Goal: Task Accomplishment & Management: Manage account settings

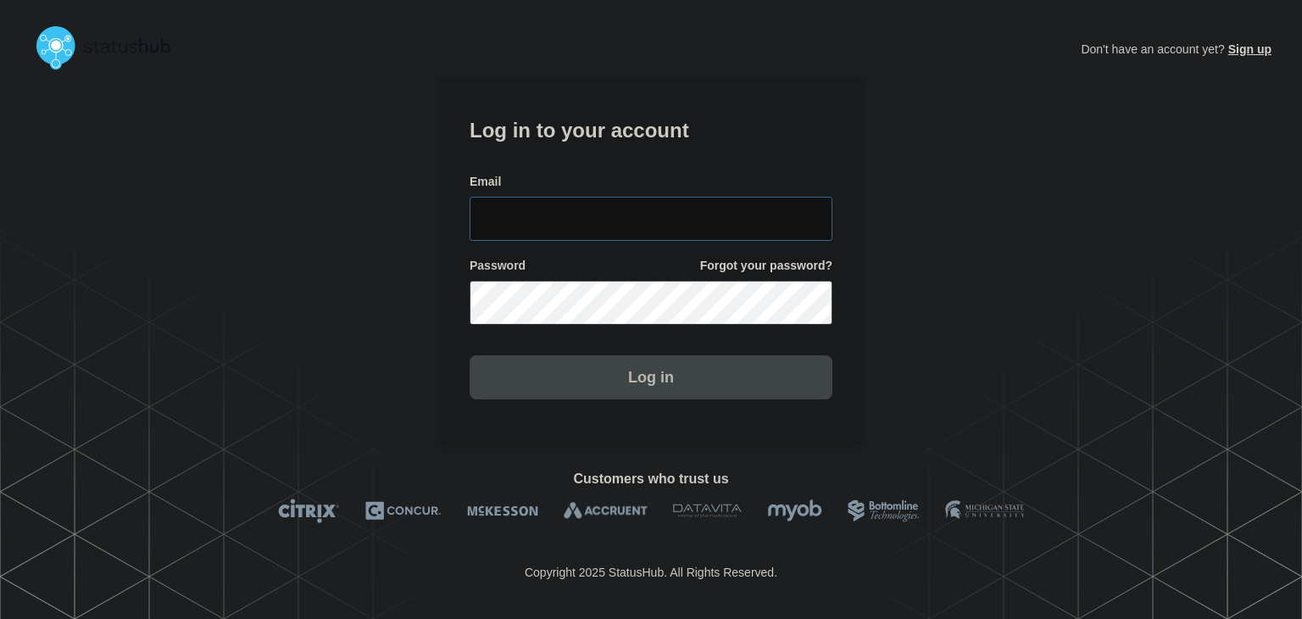
type input "amanda.mckeehan@conexon.us"
click at [575, 374] on button "Log in" at bounding box center [651, 377] width 363 height 44
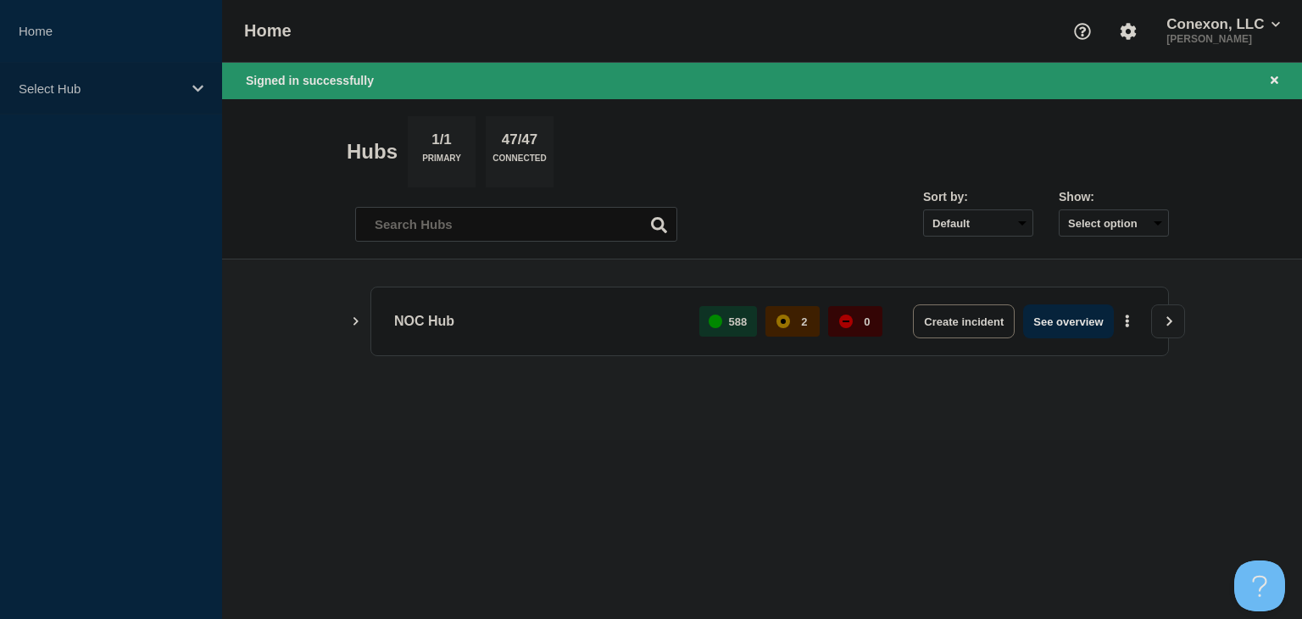
click at [165, 92] on p "Select Hub" at bounding box center [100, 88] width 163 height 14
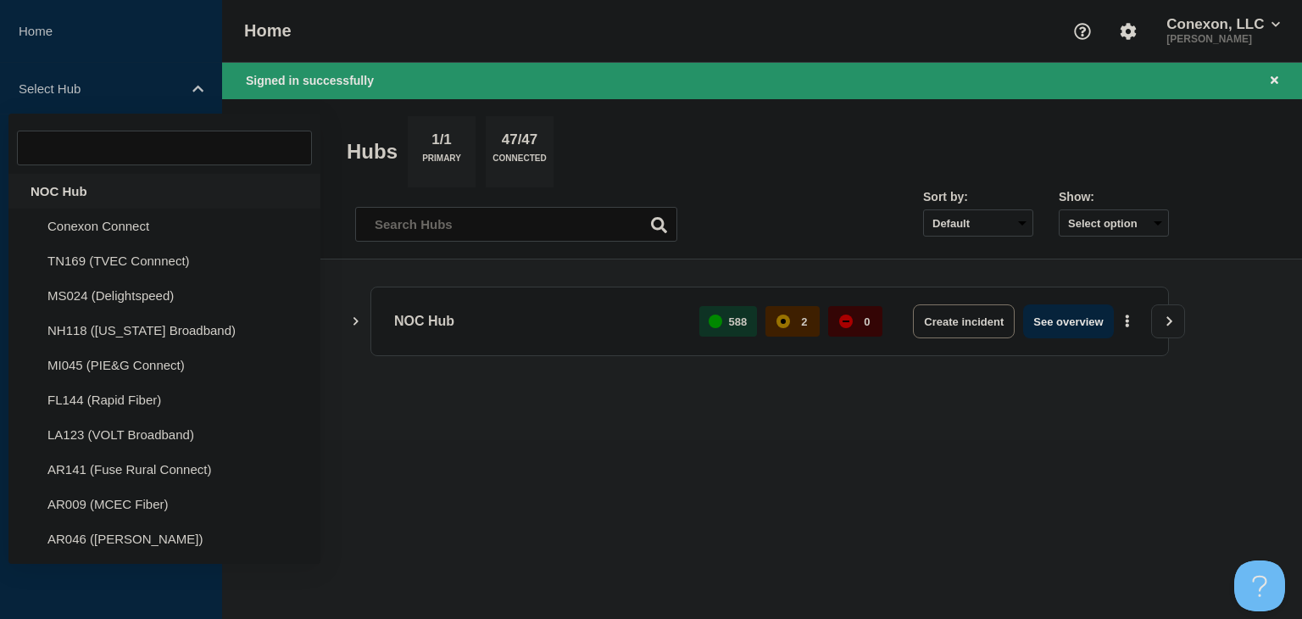
click at [149, 201] on div "NOC Hub" at bounding box center [164, 191] width 312 height 35
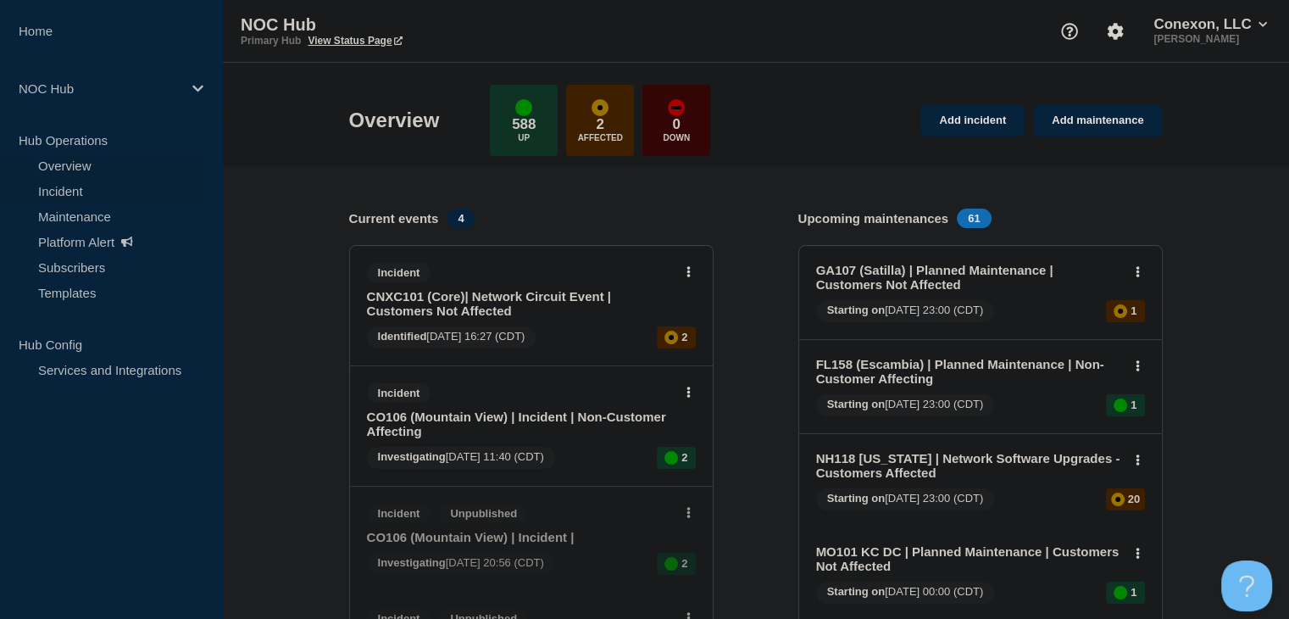
click at [71, 186] on link "Incident" at bounding box center [102, 190] width 205 height 25
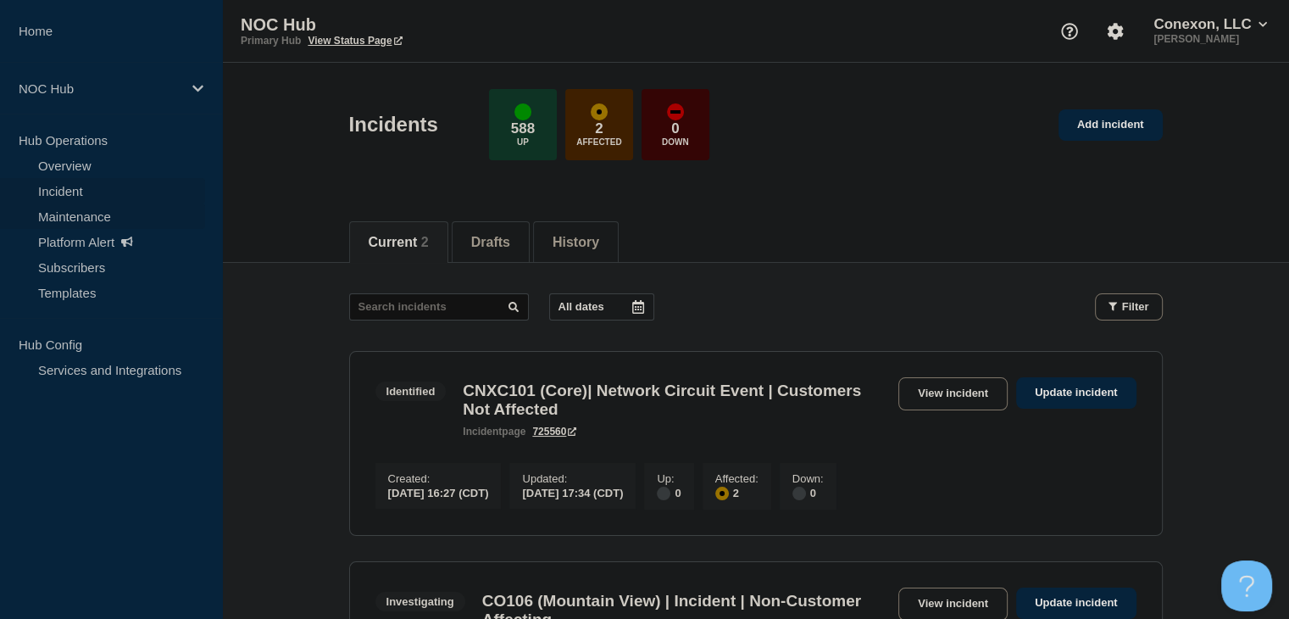
click at [77, 214] on link "Maintenance" at bounding box center [102, 215] width 205 height 25
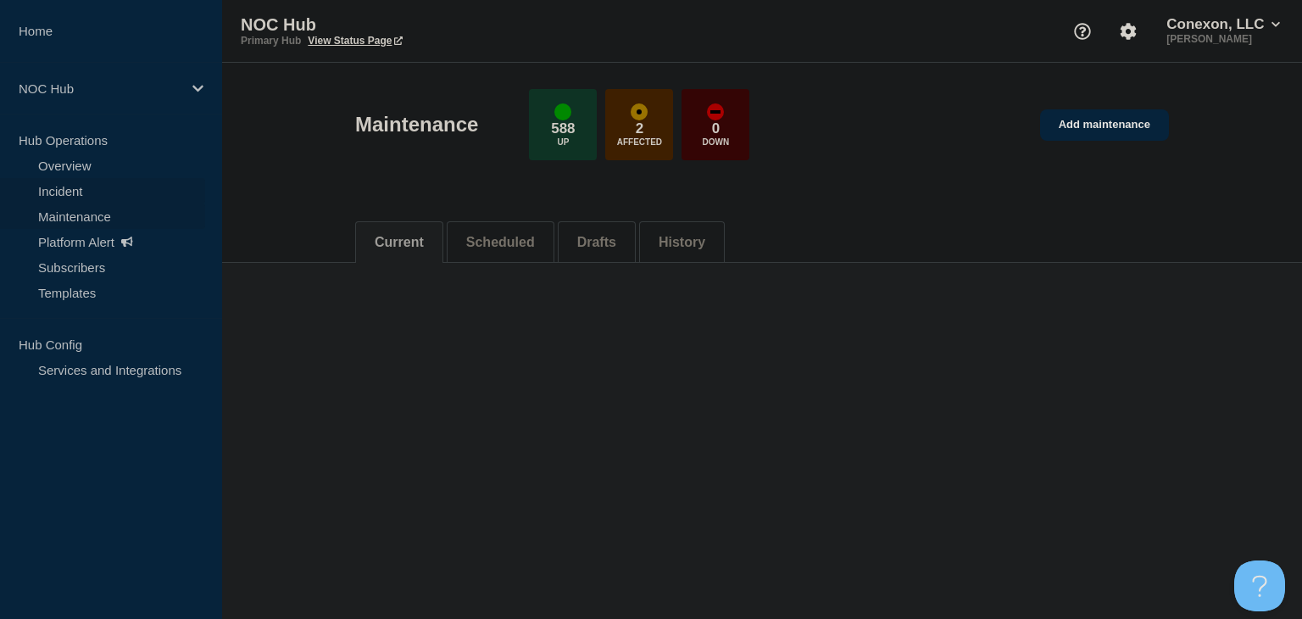
click at [65, 193] on link "Incident" at bounding box center [102, 190] width 205 height 25
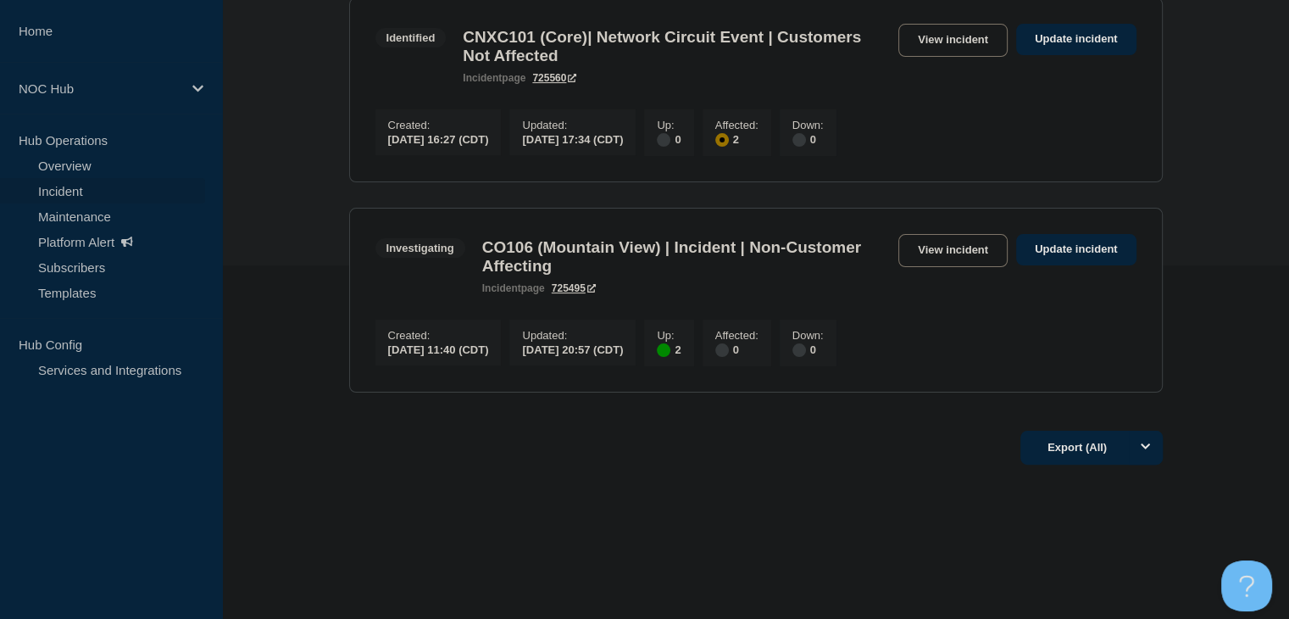
scroll to position [201, 0]
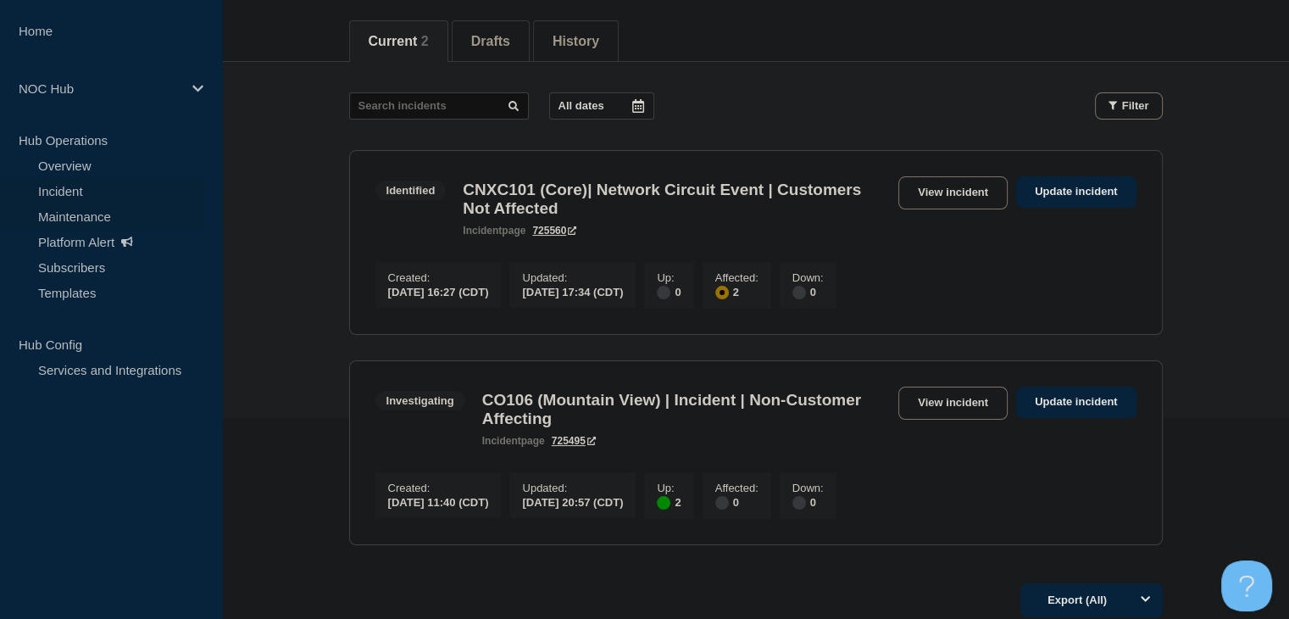
click at [67, 213] on link "Maintenance" at bounding box center [102, 215] width 205 height 25
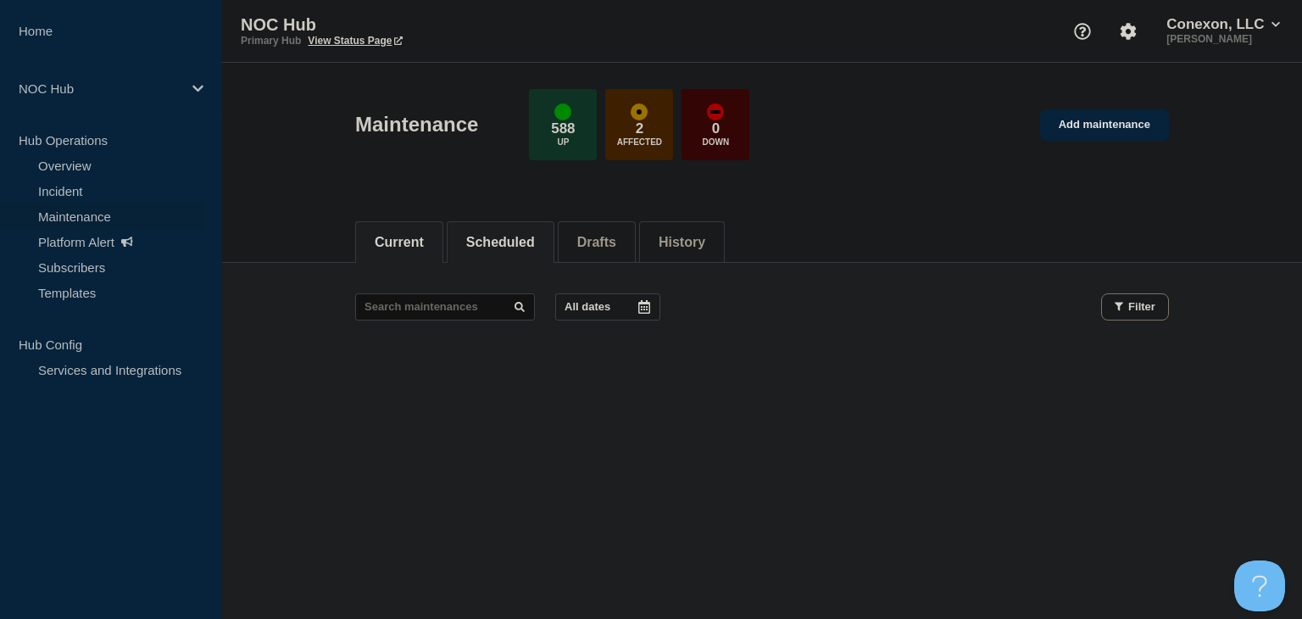
click at [492, 241] on button "Scheduled" at bounding box center [500, 242] width 69 height 15
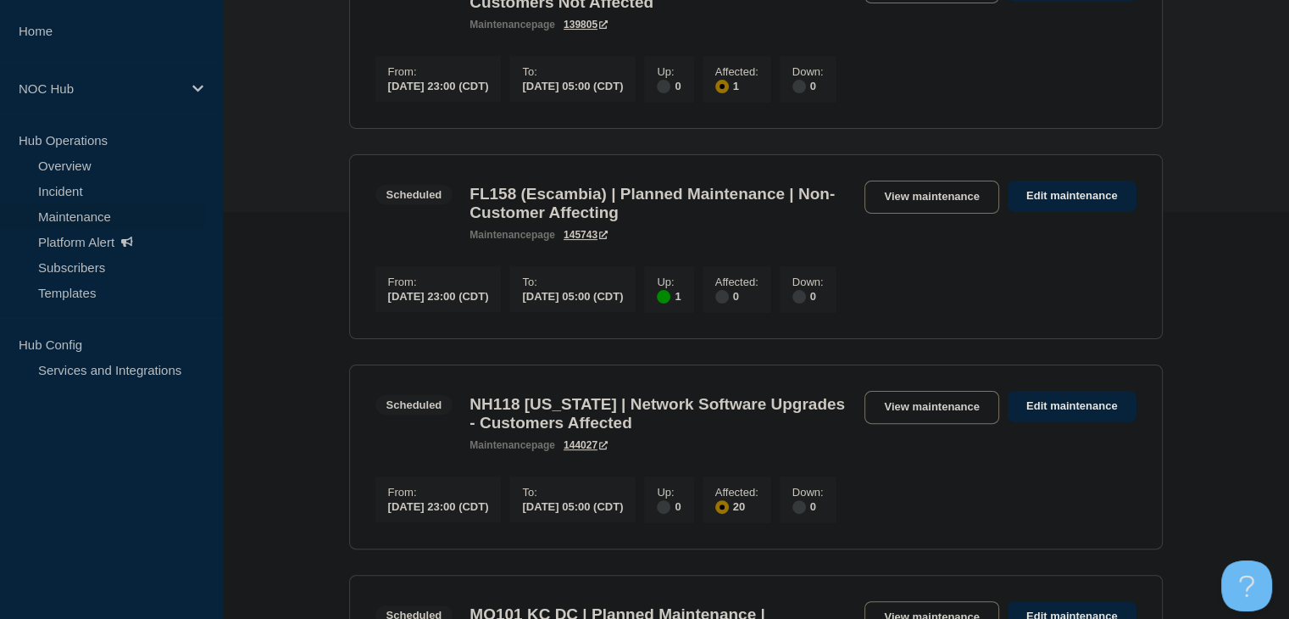
scroll to position [509, 0]
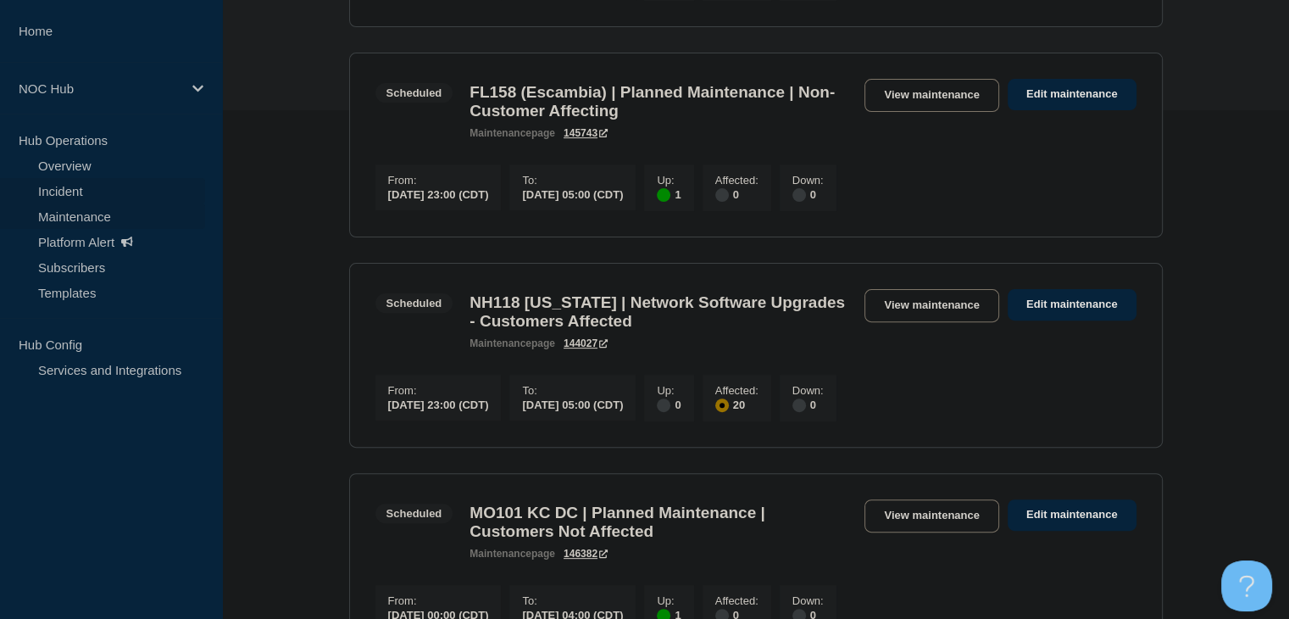
click at [92, 191] on link "Incident" at bounding box center [102, 190] width 205 height 25
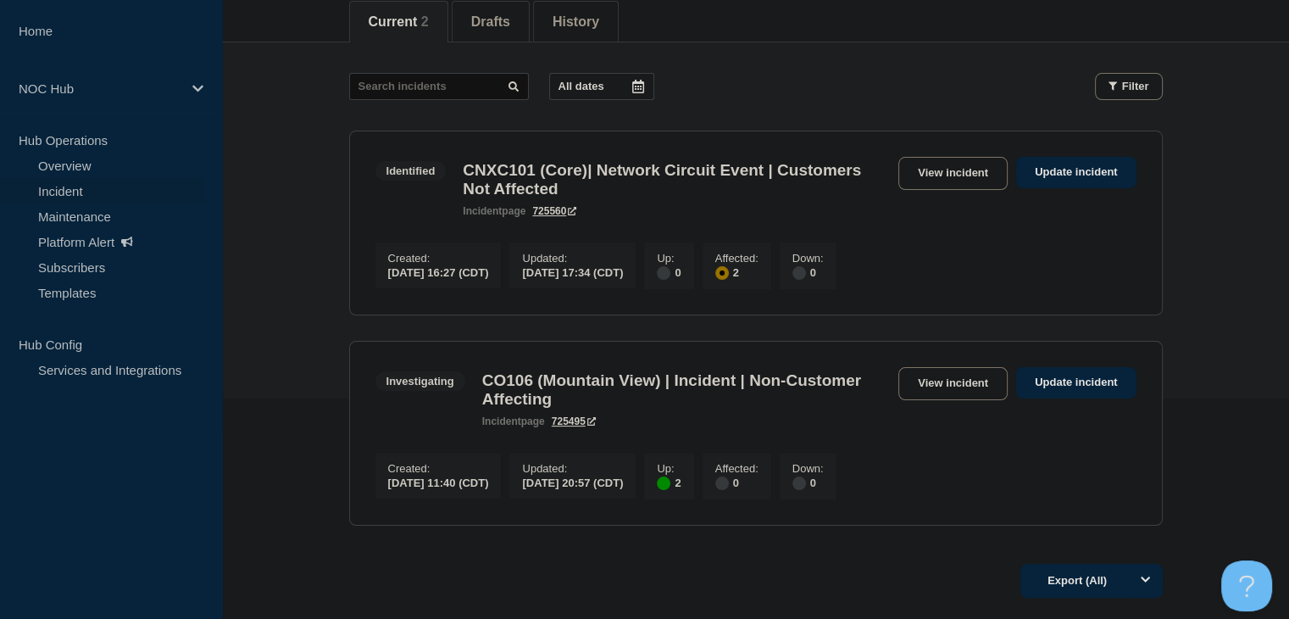
scroll to position [370, 0]
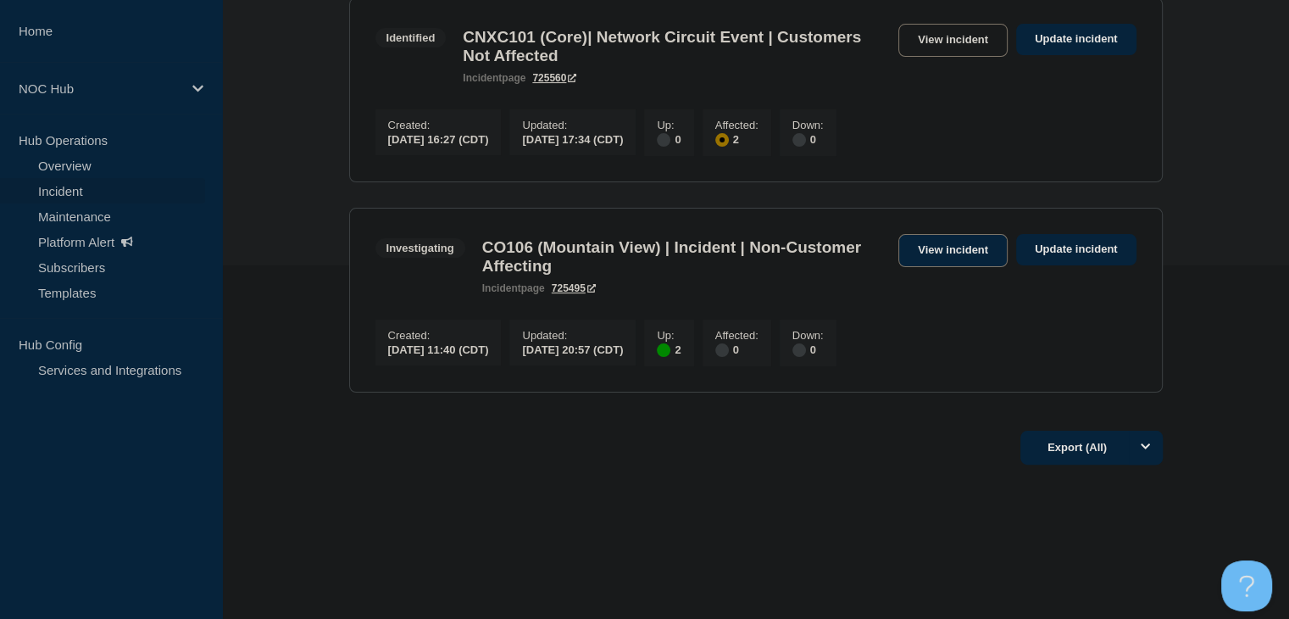
click at [914, 248] on link "View incident" at bounding box center [952, 250] width 109 height 33
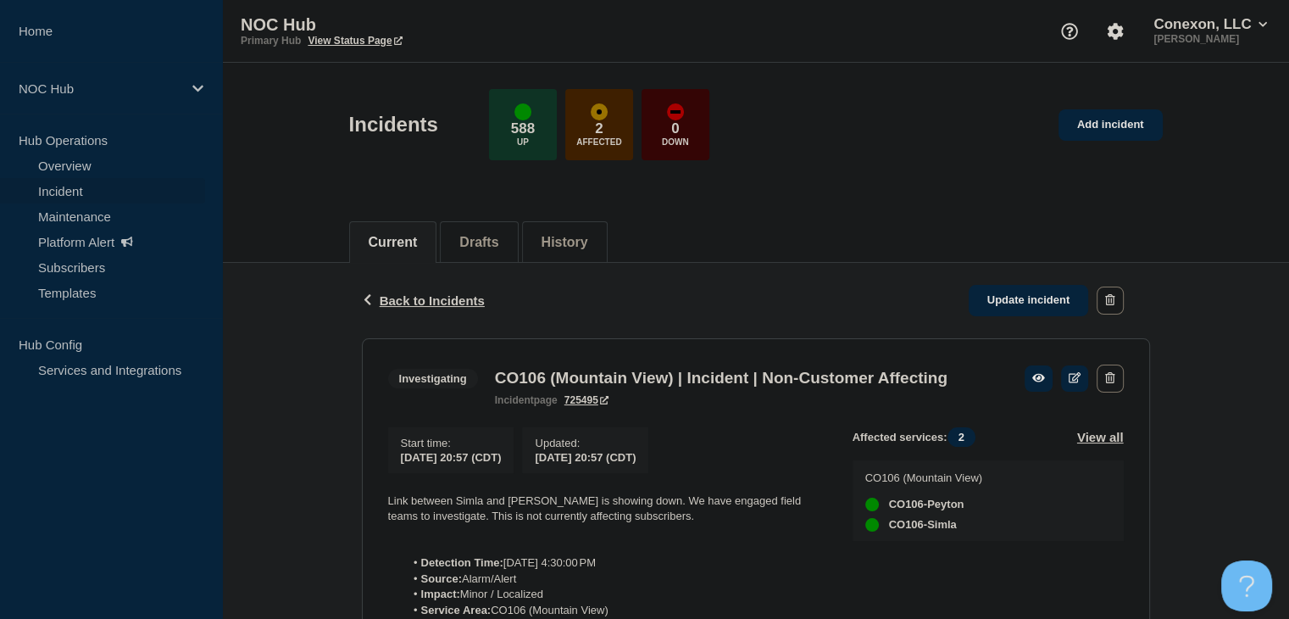
click at [63, 197] on link "Incident" at bounding box center [102, 190] width 205 height 25
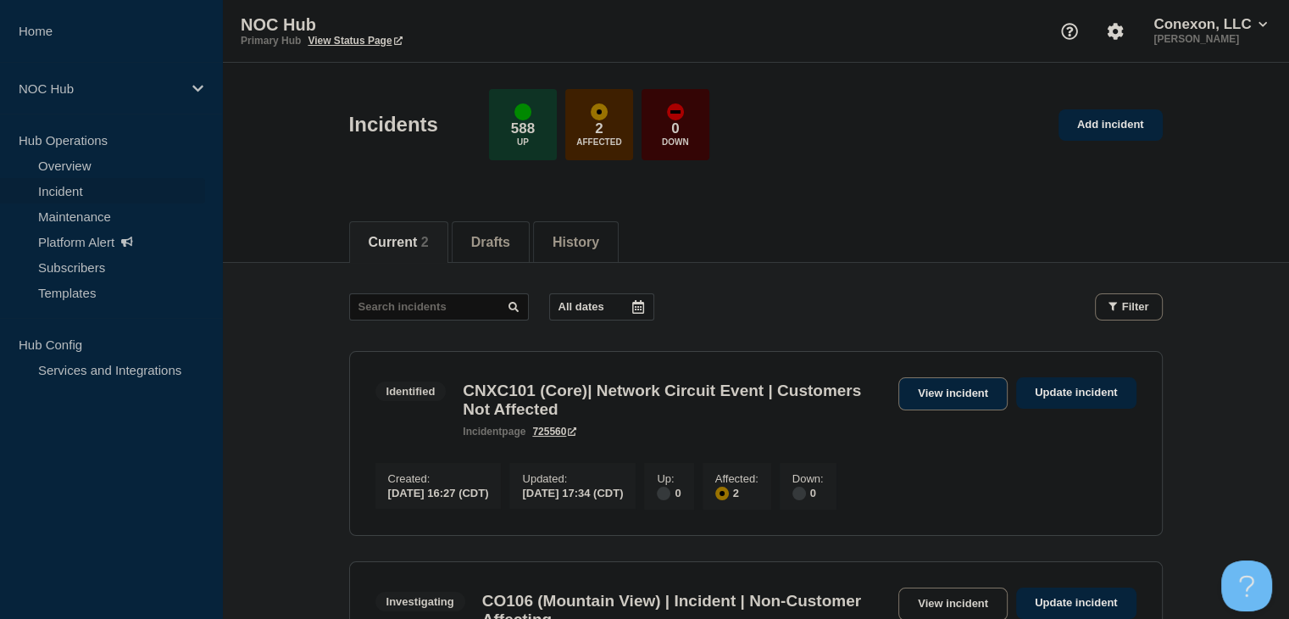
click at [919, 392] on link "View incident" at bounding box center [952, 393] width 109 height 33
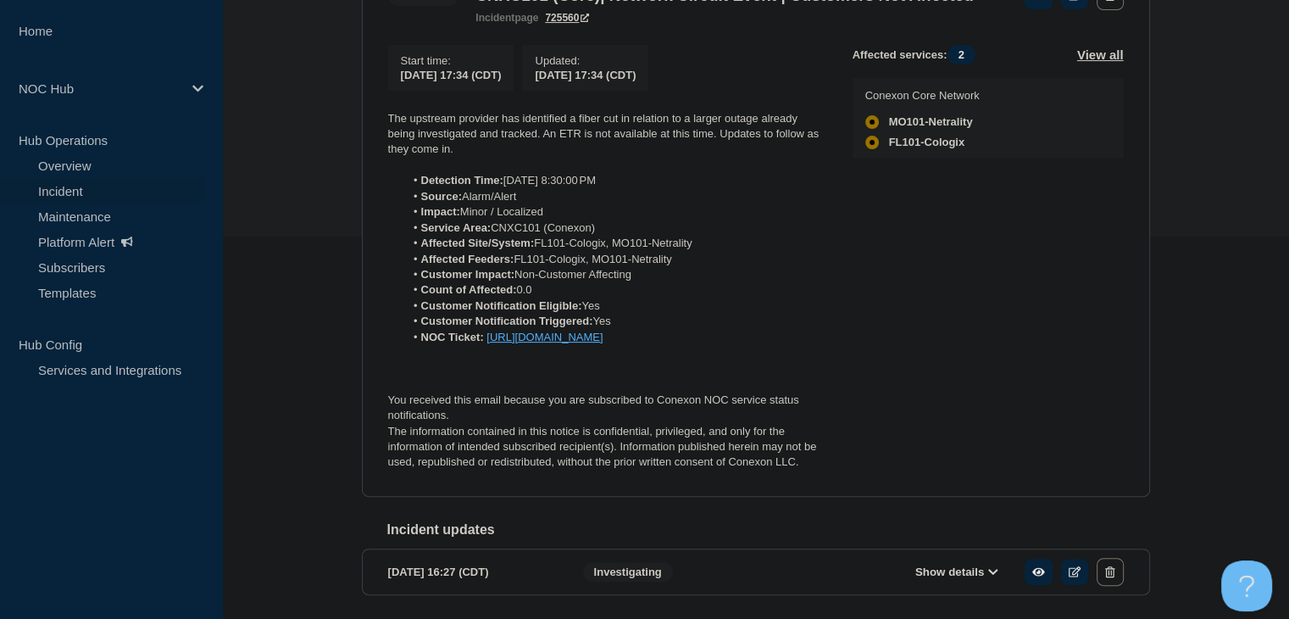
scroll to position [231, 0]
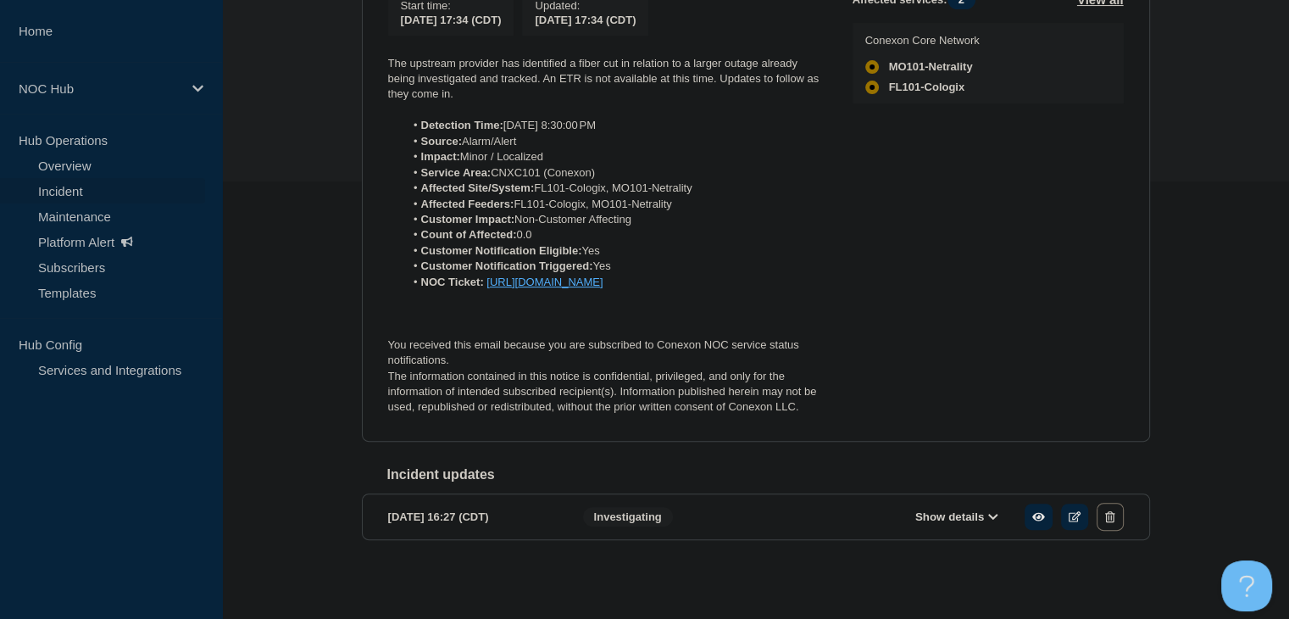
click at [965, 513] on button "Show details" at bounding box center [956, 516] width 93 height 14
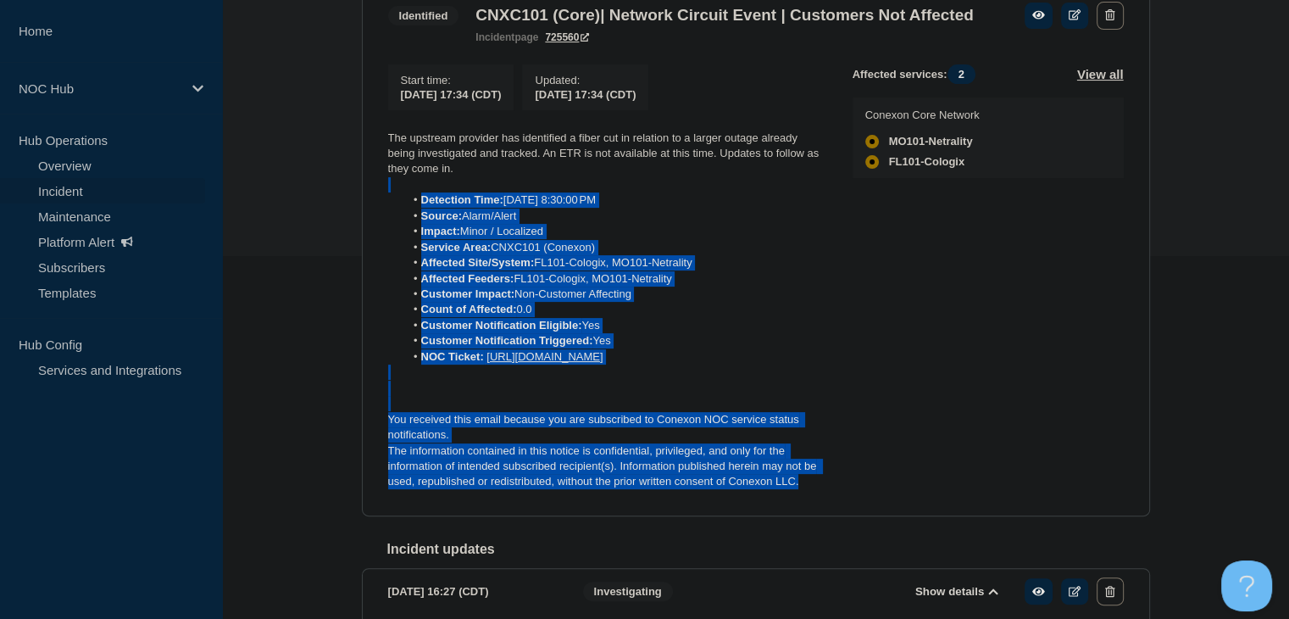
scroll to position [263, 0]
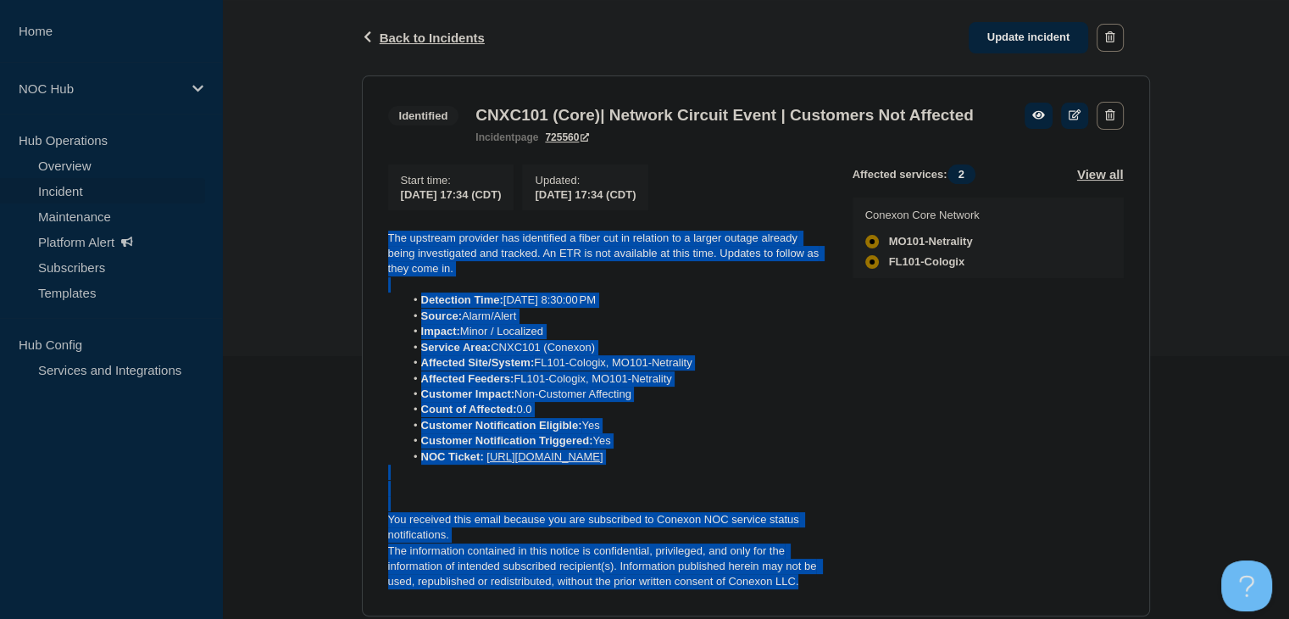
drag, startPoint x: 808, startPoint y: 370, endPoint x: 375, endPoint y: 269, distance: 444.9
click at [375, 269] on section "Identified CNXC101 (Core)| Network Circuit Event | Customers Not Affected incid…" at bounding box center [756, 345] width 788 height 541
copy div "The upstream provider has identified a fiber cut in relation to a larger outage…"
click at [1035, 40] on link "Update incident" at bounding box center [1029, 37] width 120 height 31
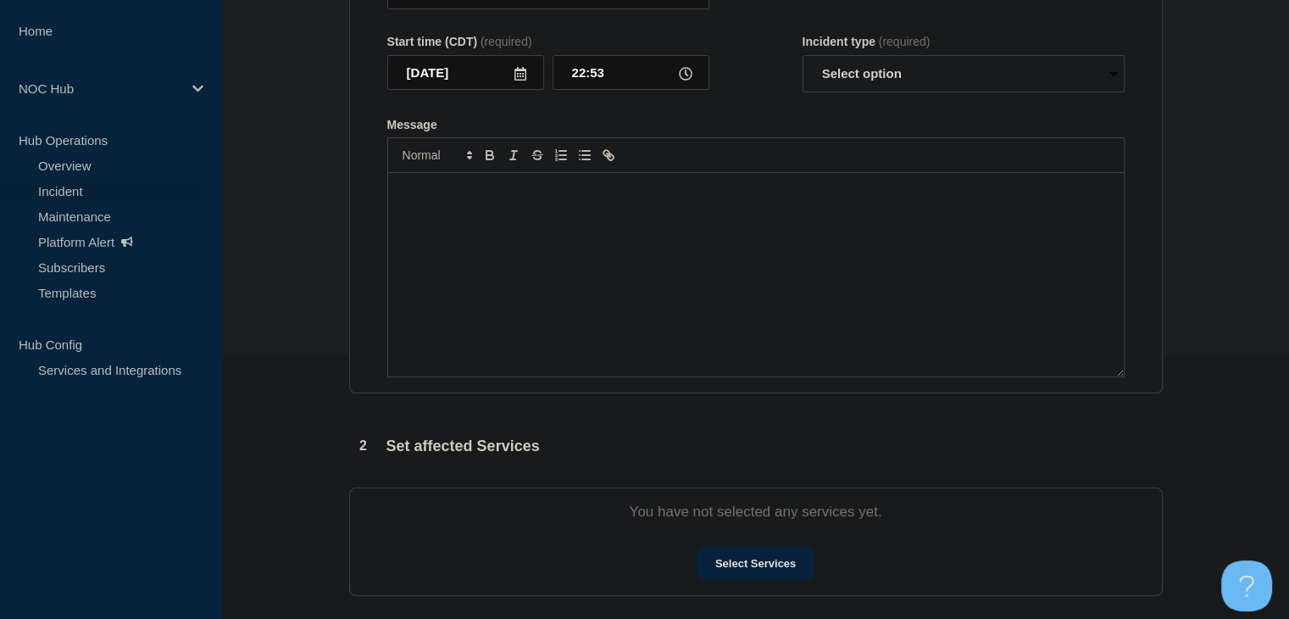
type input "CNXC101 (Core)| Network Circuit Event | Customers Not Affected"
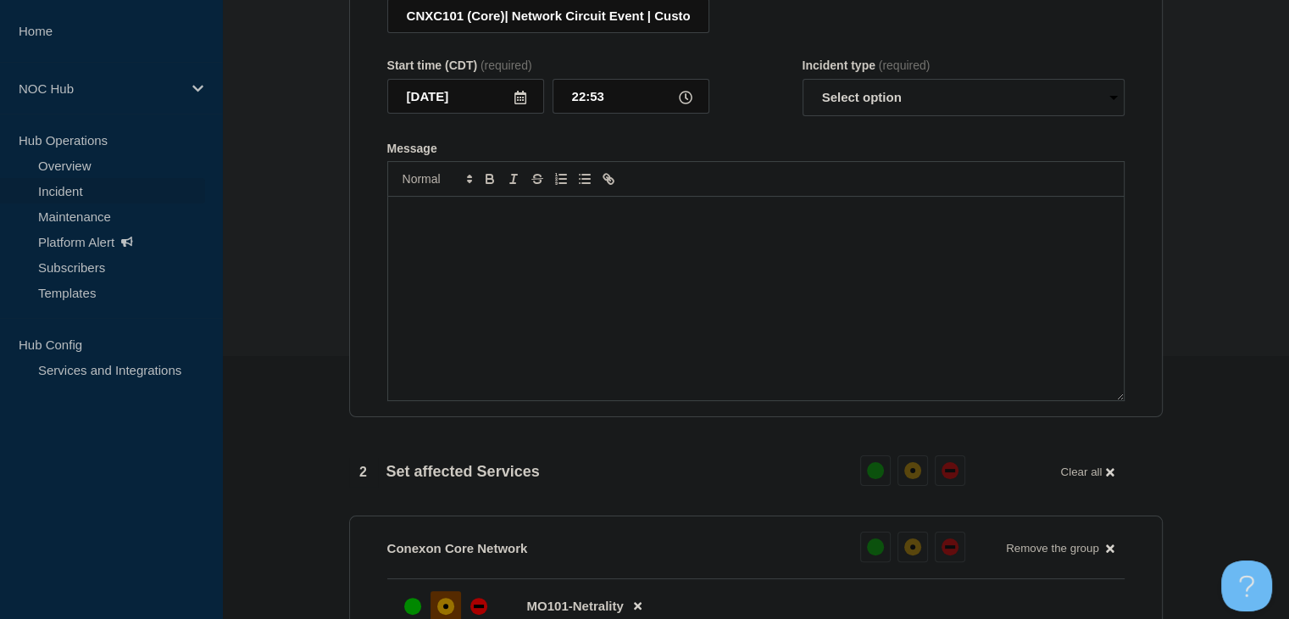
click at [610, 341] on div "Message" at bounding box center [756, 298] width 736 height 203
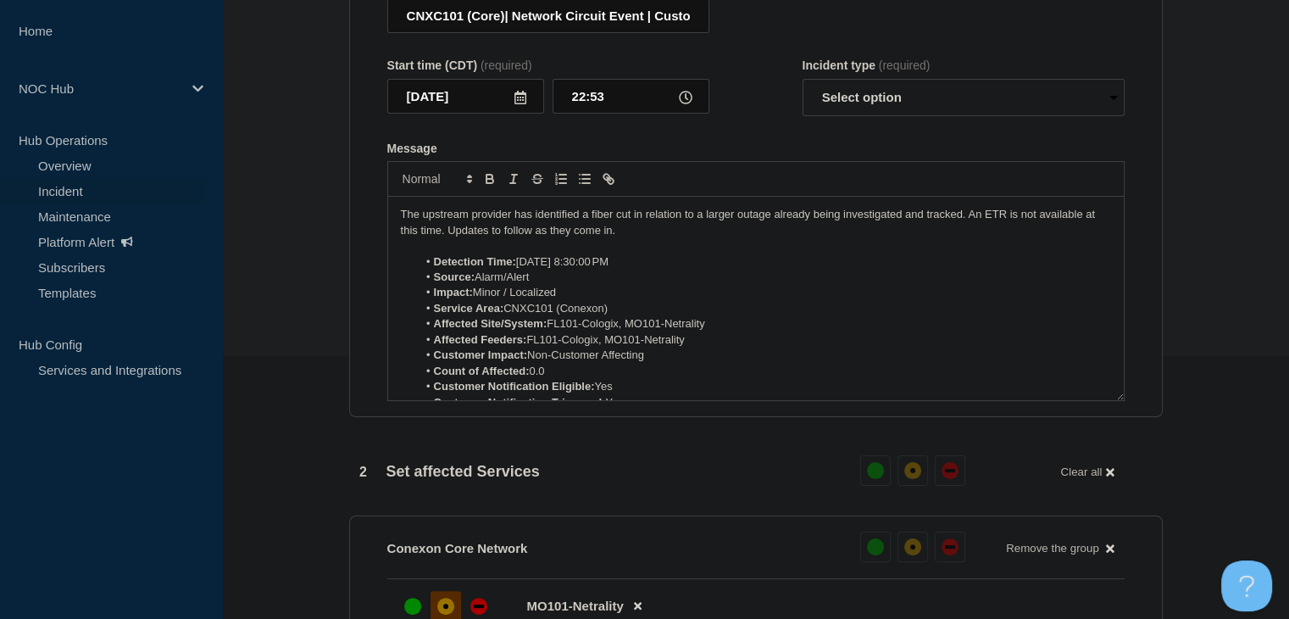
scroll to position [117, 0]
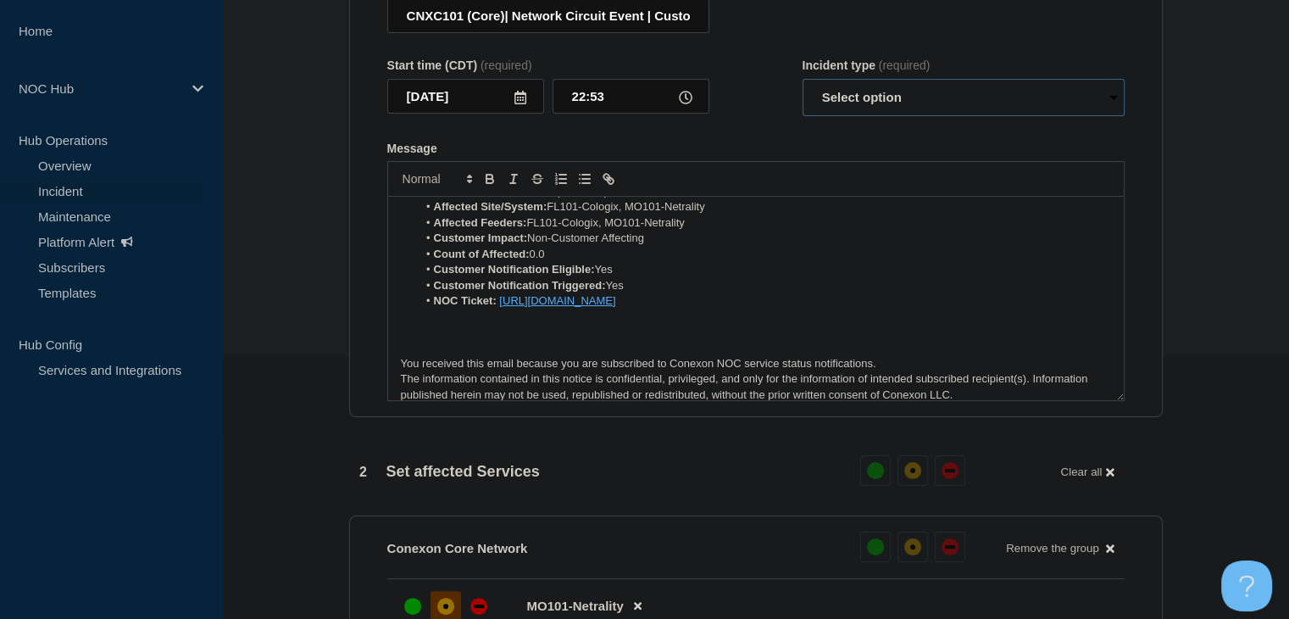
click at [851, 103] on select "Select option Investigating Identified Monitoring Resolved" at bounding box center [964, 97] width 322 height 37
select select "monitoring"
click at [803, 88] on select "Select option Investigating Identified Monitoring Resolved" at bounding box center [964, 97] width 322 height 37
click at [734, 138] on form "Title (required) CNXC101 (Core)| Network Circuit Event | Customers Not Affected…" at bounding box center [755, 190] width 737 height 423
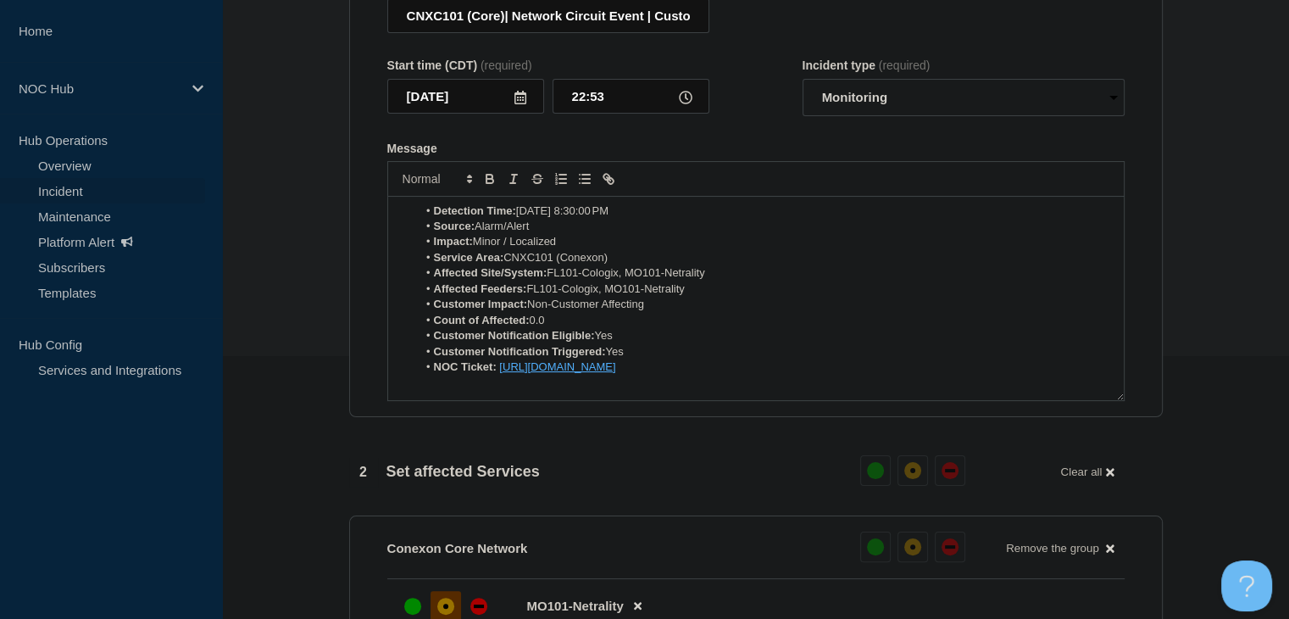
scroll to position [0, 0]
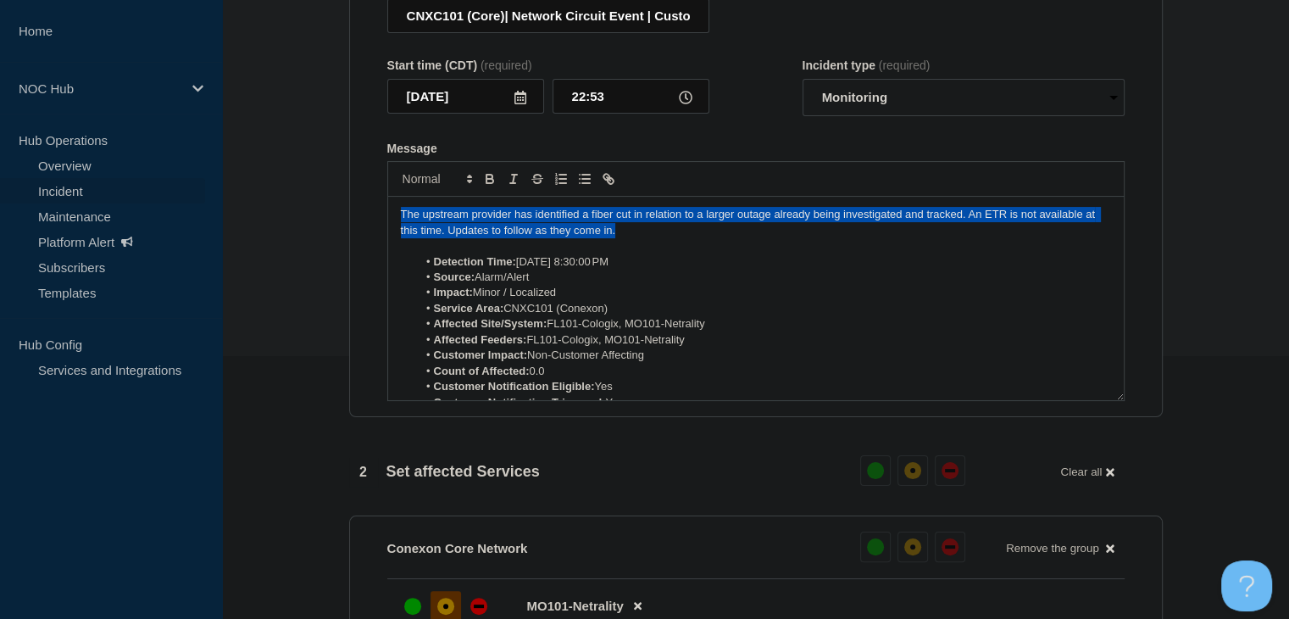
drag, startPoint x: 571, startPoint y: 238, endPoint x: 296, endPoint y: 216, distance: 276.4
click at [296, 216] on section "1 Provide details Title (required) CNXC101 (Core)| Network Circuit Event | Cust…" at bounding box center [755, 560] width 1067 height 1306
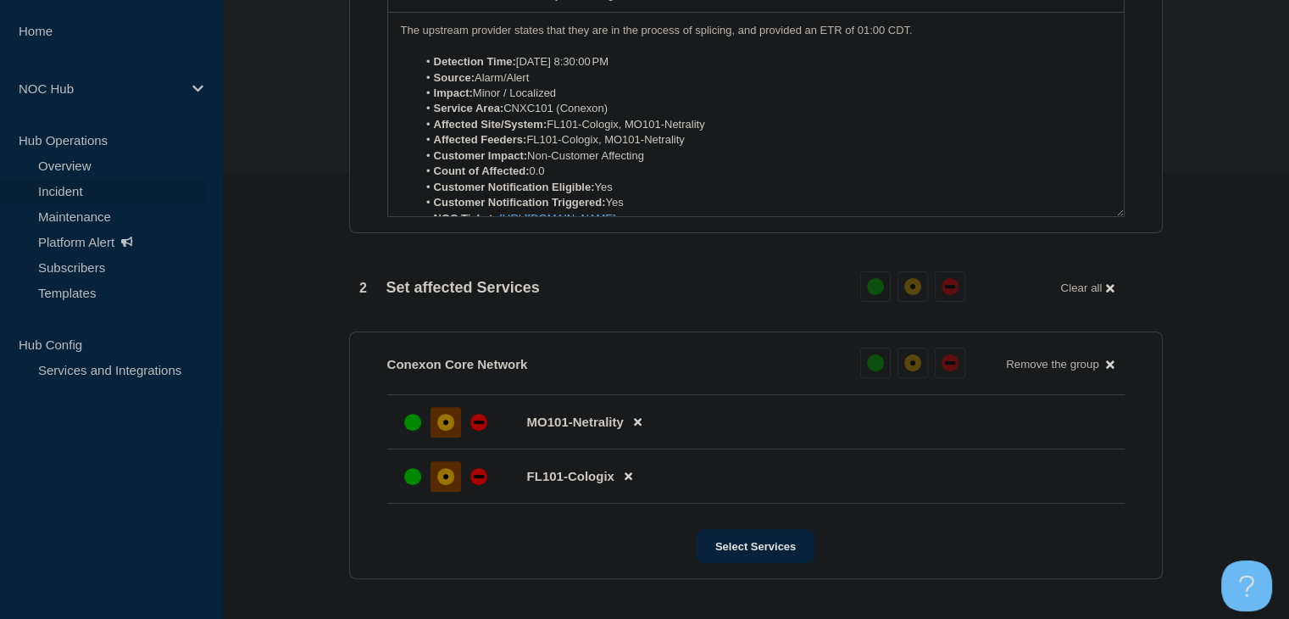
scroll to position [263, 0]
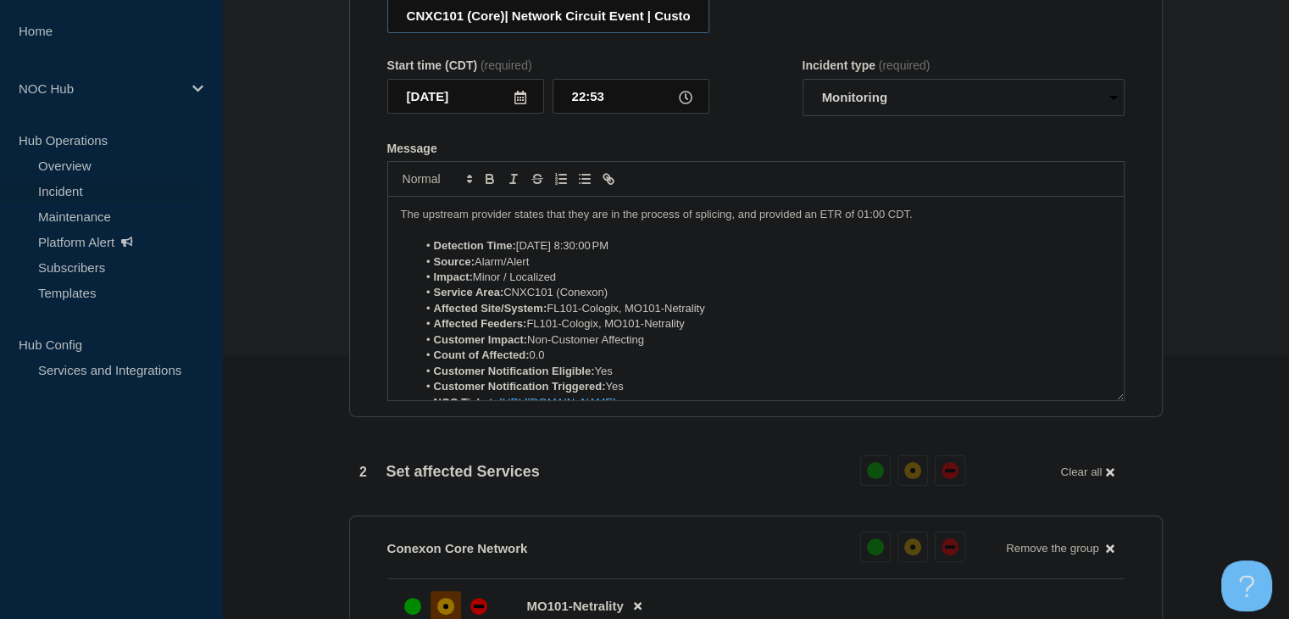
click at [505, 27] on input "CNXC101 (Core)| Network Circuit Event | Customers Not Affected" at bounding box center [548, 15] width 322 height 35
type input "CNXC101 (Core) | Network Circuit Event | Customers Not Affected"
click at [342, 253] on div "1 Provide details Title (required) CNXC101 (Core) | Network Circuit Event | Cus…" at bounding box center [755, 560] width 833 height 1306
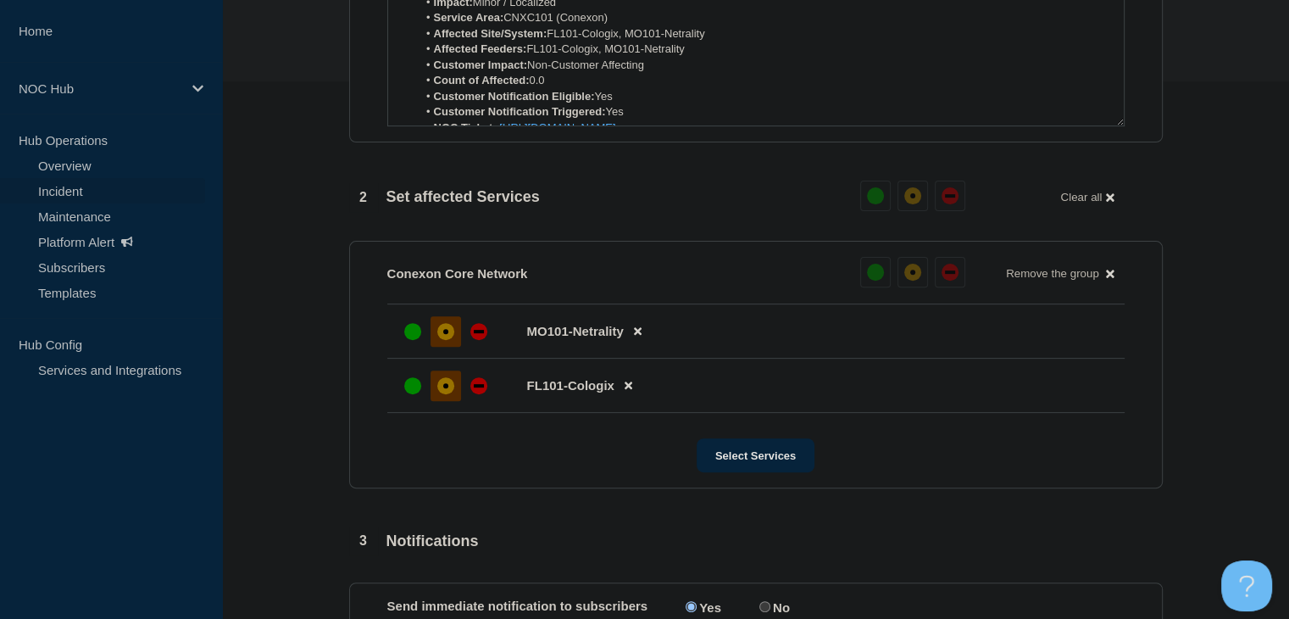
scroll to position [771, 0]
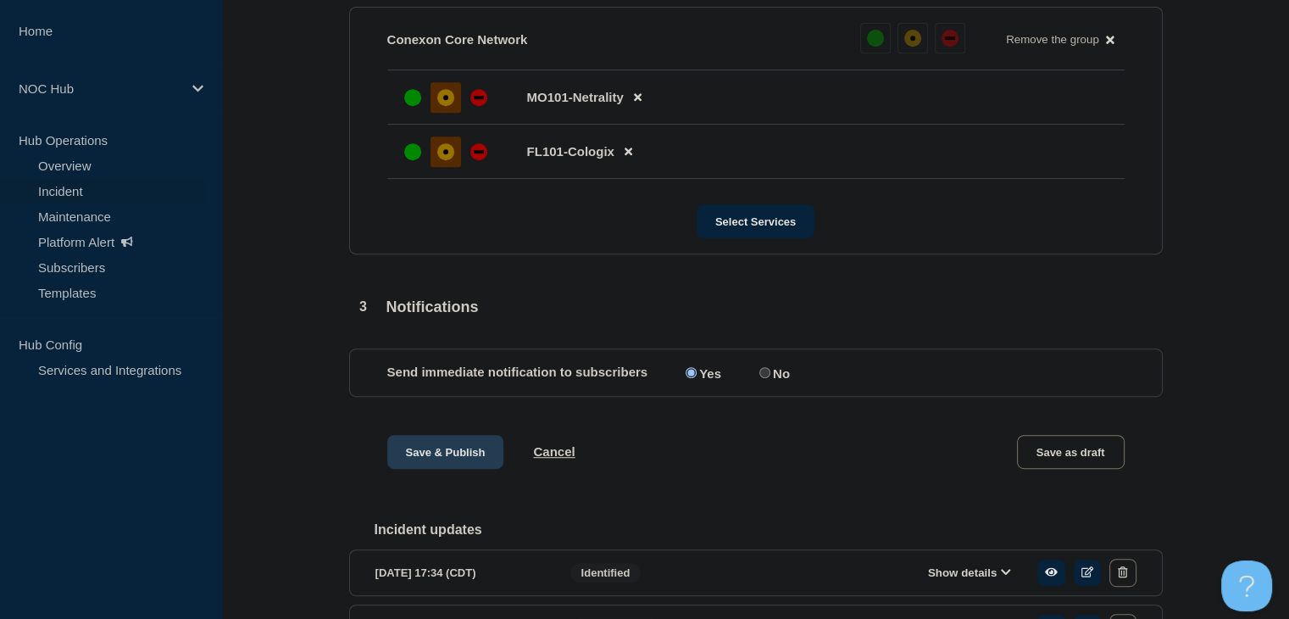
click at [459, 463] on button "Save & Publish" at bounding box center [445, 452] width 117 height 34
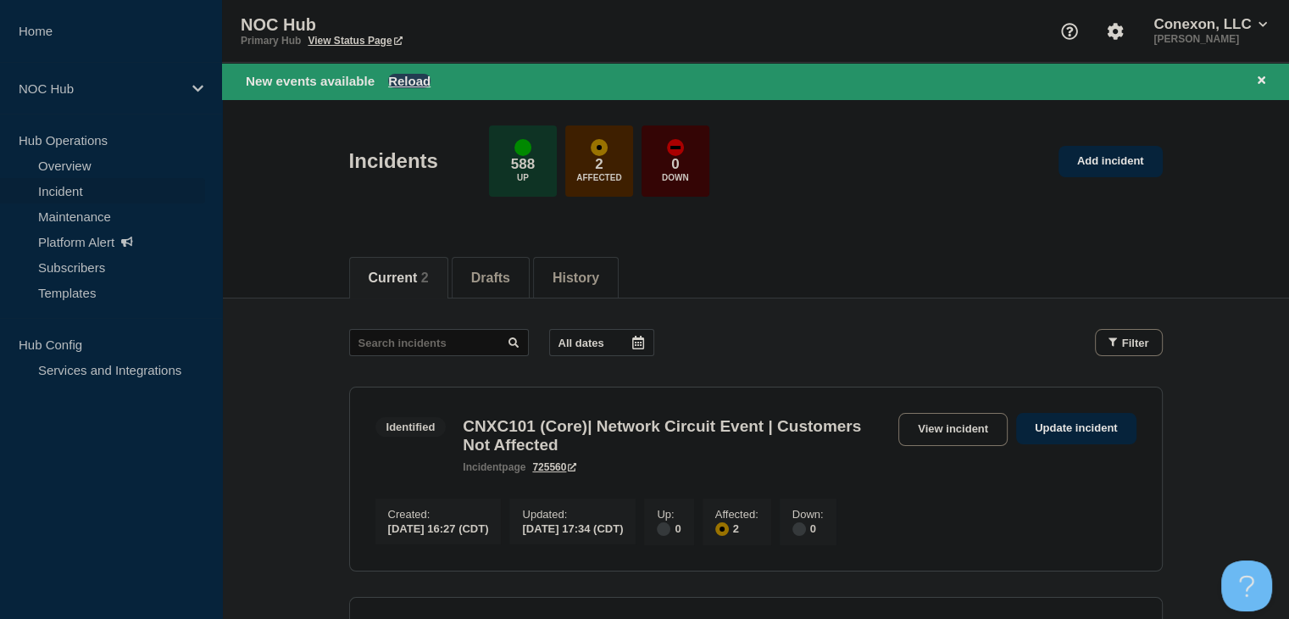
click at [399, 81] on button "Reload" at bounding box center [409, 81] width 42 height 14
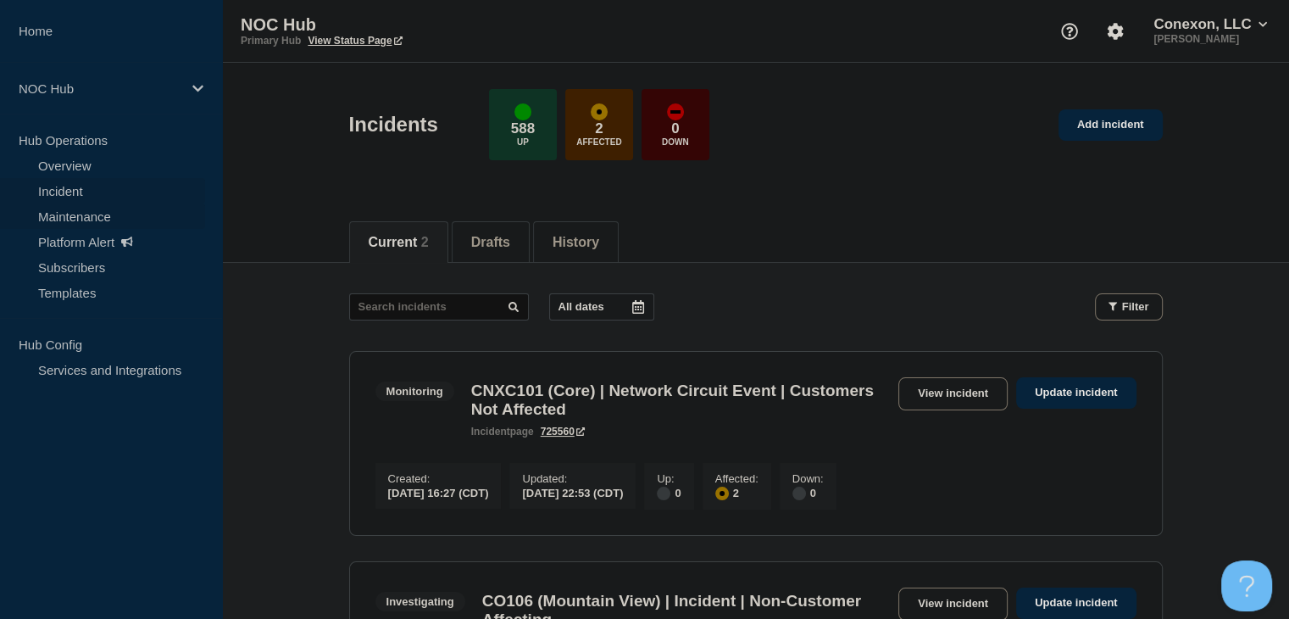
click at [104, 218] on link "Maintenance" at bounding box center [102, 215] width 205 height 25
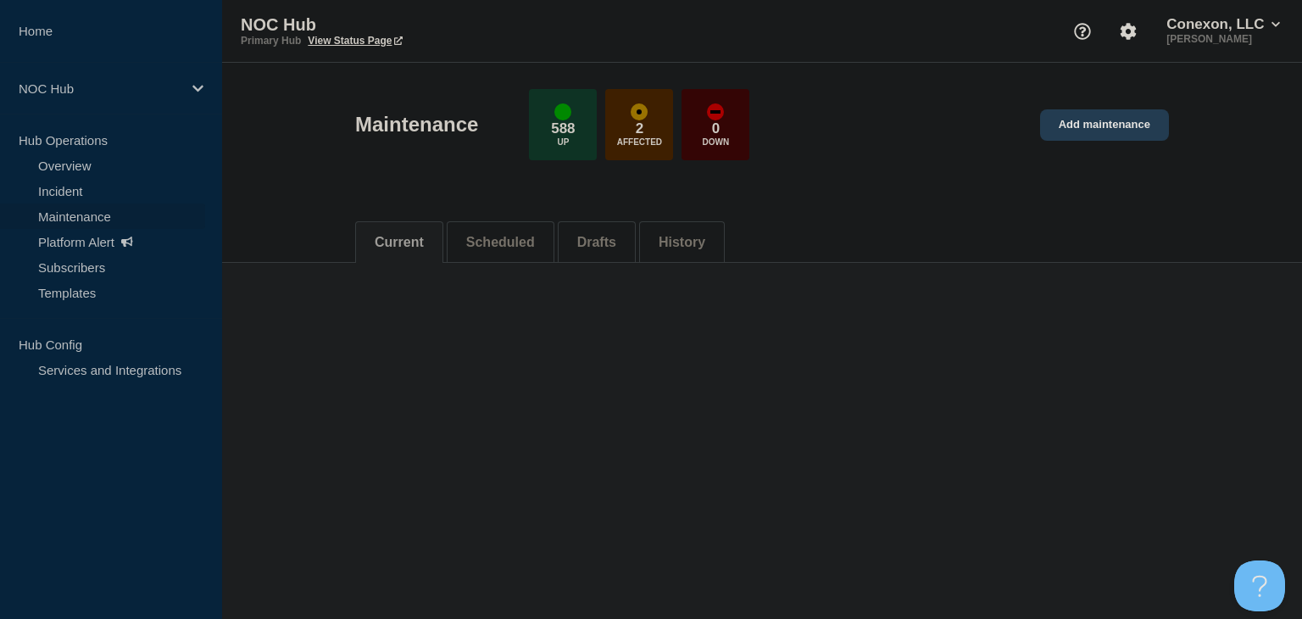
click at [1139, 125] on link "Add maintenance" at bounding box center [1104, 124] width 129 height 31
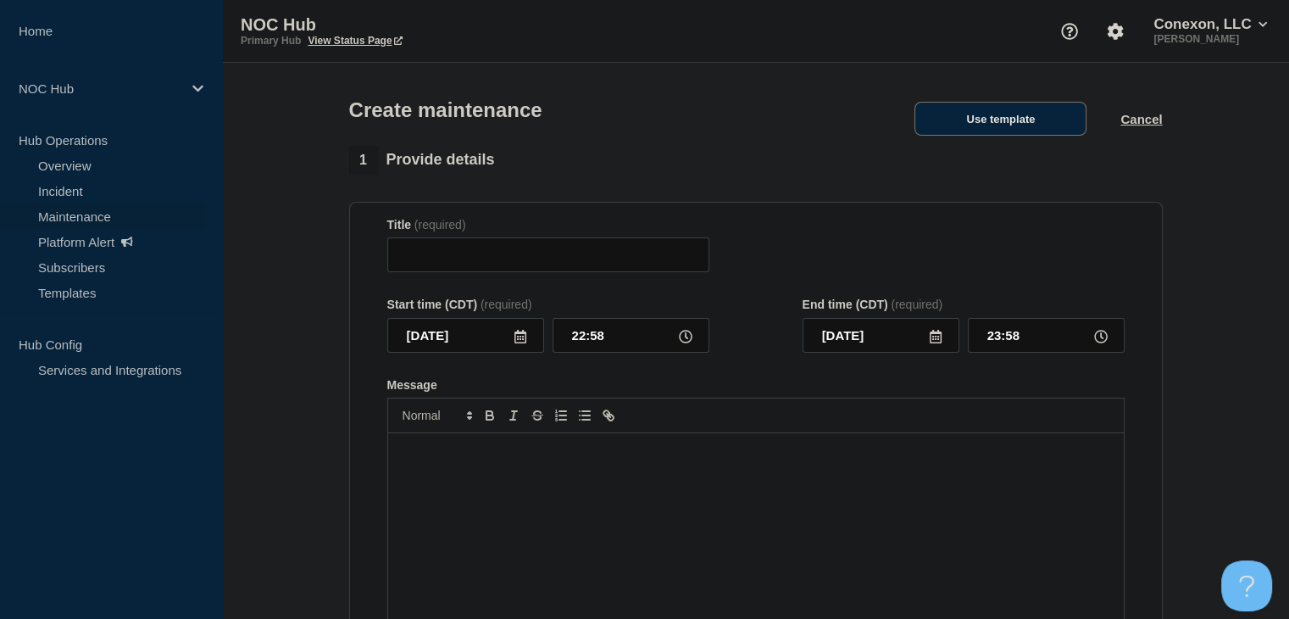
click at [1005, 127] on button "Use template" at bounding box center [1001, 119] width 172 height 34
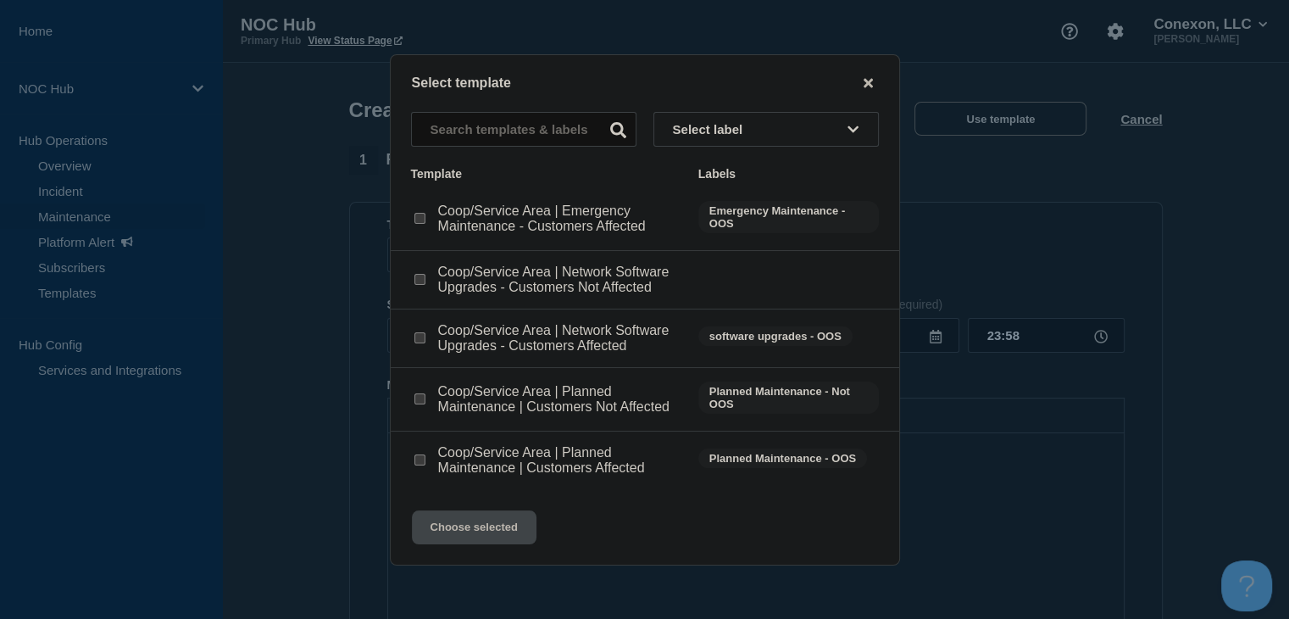
click at [417, 284] on input "Coop/Service Area | Network Software Upgrades - Customers Not Affected checkbox" at bounding box center [419, 279] width 11 height 11
checkbox input "true"
click at [495, 533] on button "Choose selected" at bounding box center [474, 527] width 125 height 34
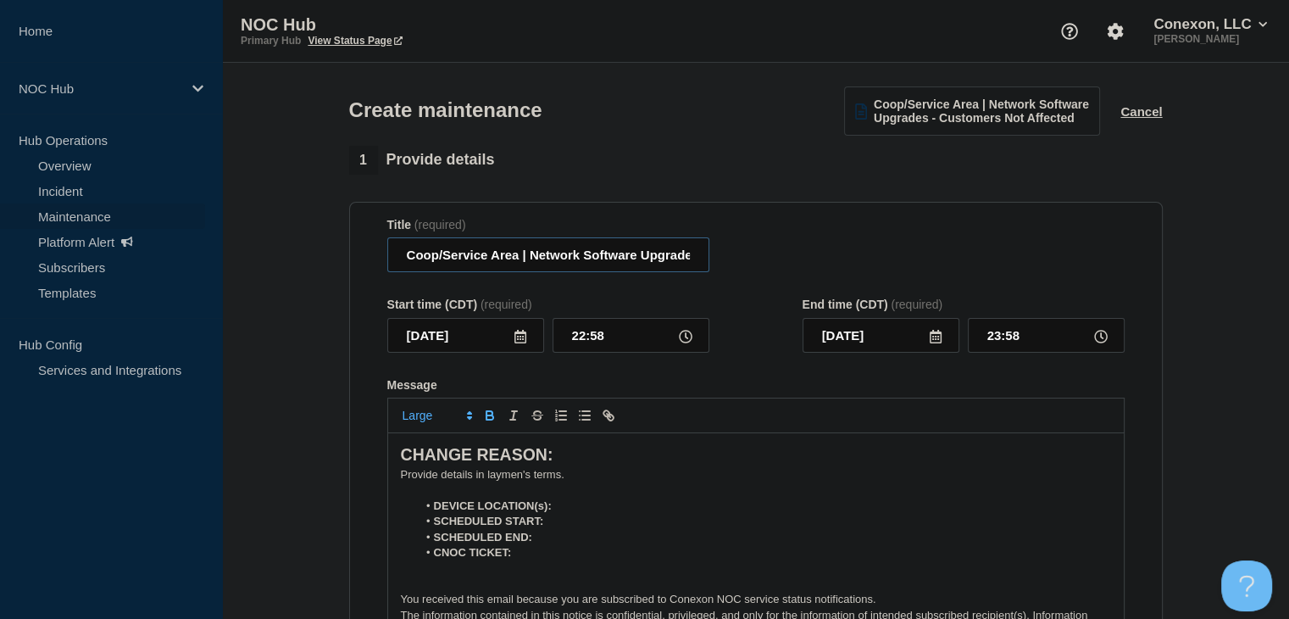
drag, startPoint x: 517, startPoint y: 265, endPoint x: 360, endPoint y: 269, distance: 156.8
click at [360, 268] on section "Title (required) Coop/Service Area | Network Software Upgrades - Customers Not …" at bounding box center [756, 445] width 814 height 486
type input "FL139 Central | Network Software Upgrades - Customers Not Affected"
click at [592, 340] on input "22:58" at bounding box center [631, 335] width 157 height 35
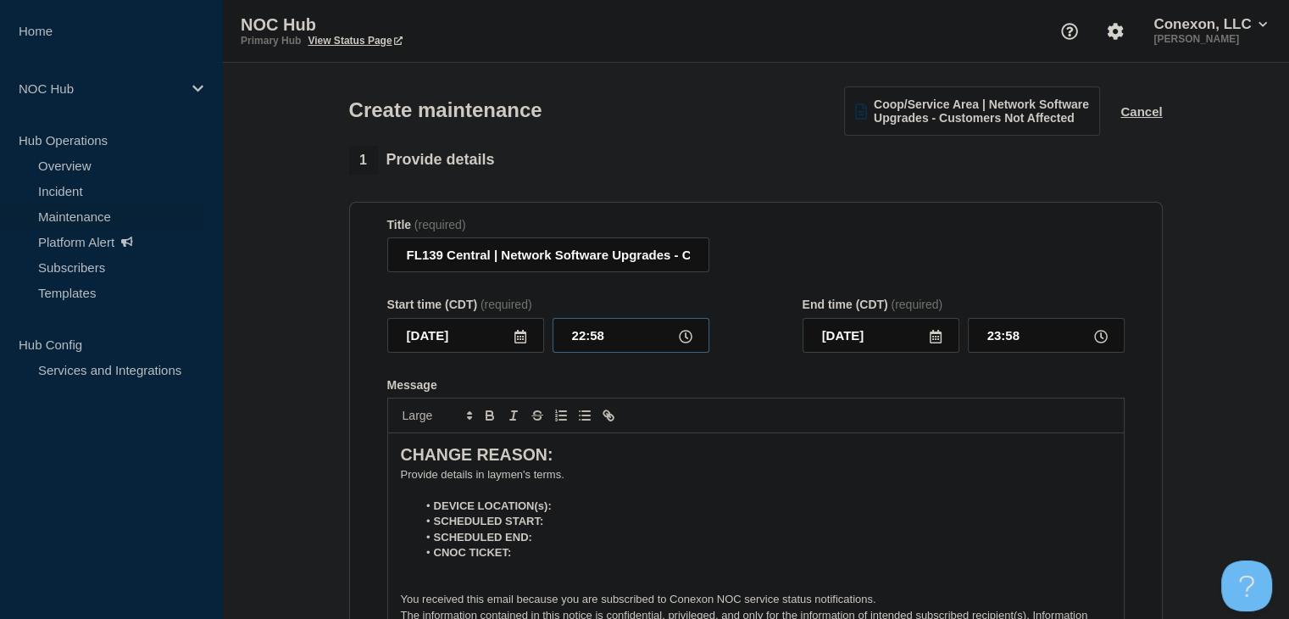
click at [592, 340] on input "22:58" at bounding box center [631, 335] width 157 height 35
type input "23:00"
type input "2025-09-30"
click at [1004, 343] on input "00:00" at bounding box center [1046, 335] width 157 height 35
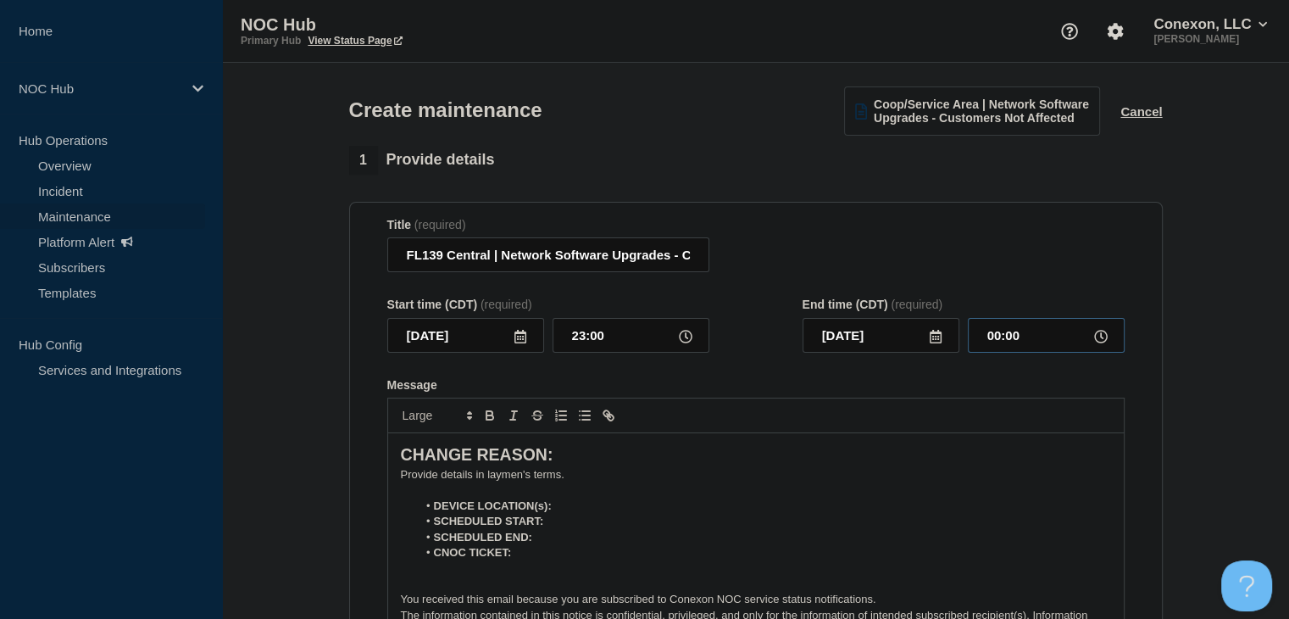
click at [1004, 343] on input "00:00" at bounding box center [1046, 335] width 157 height 35
type input "05:00"
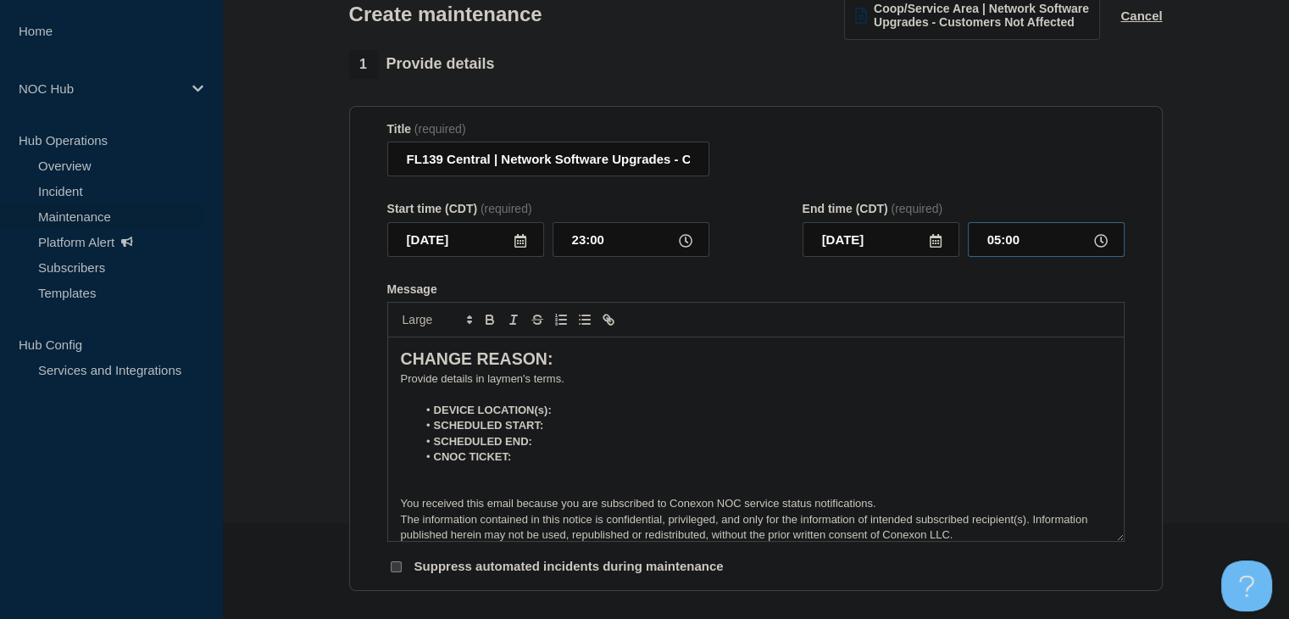
scroll to position [170, 0]
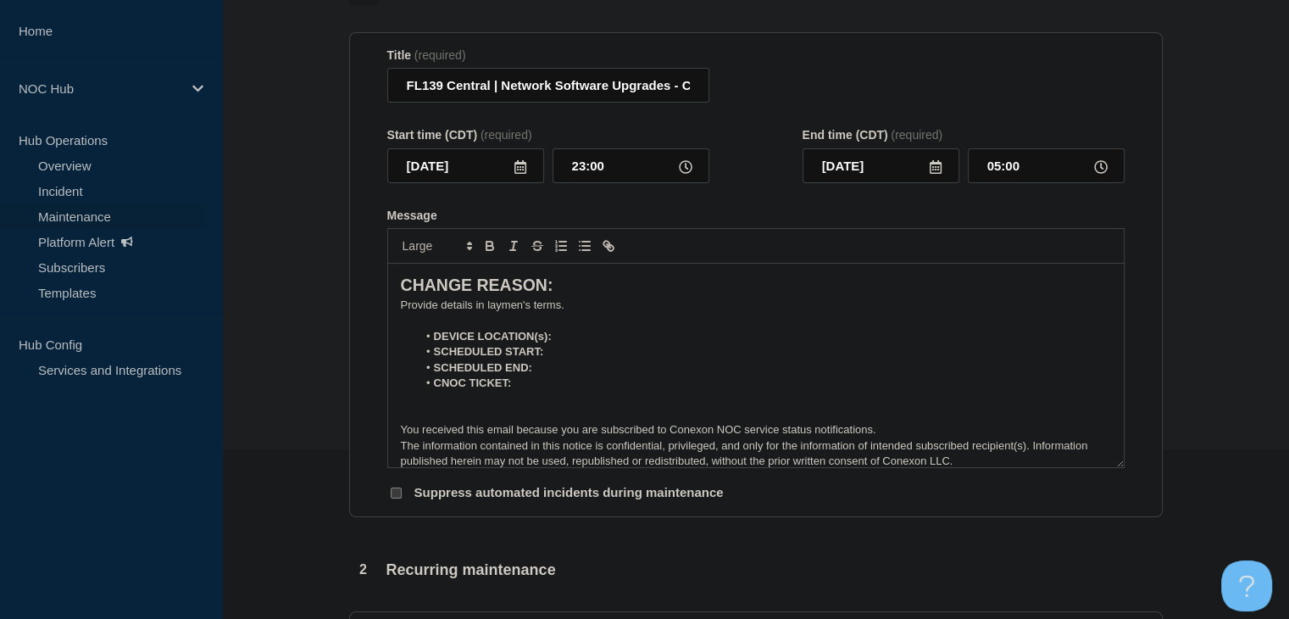
click at [494, 310] on p "﻿Provide details in laymen's terms." at bounding box center [756, 305] width 710 height 15
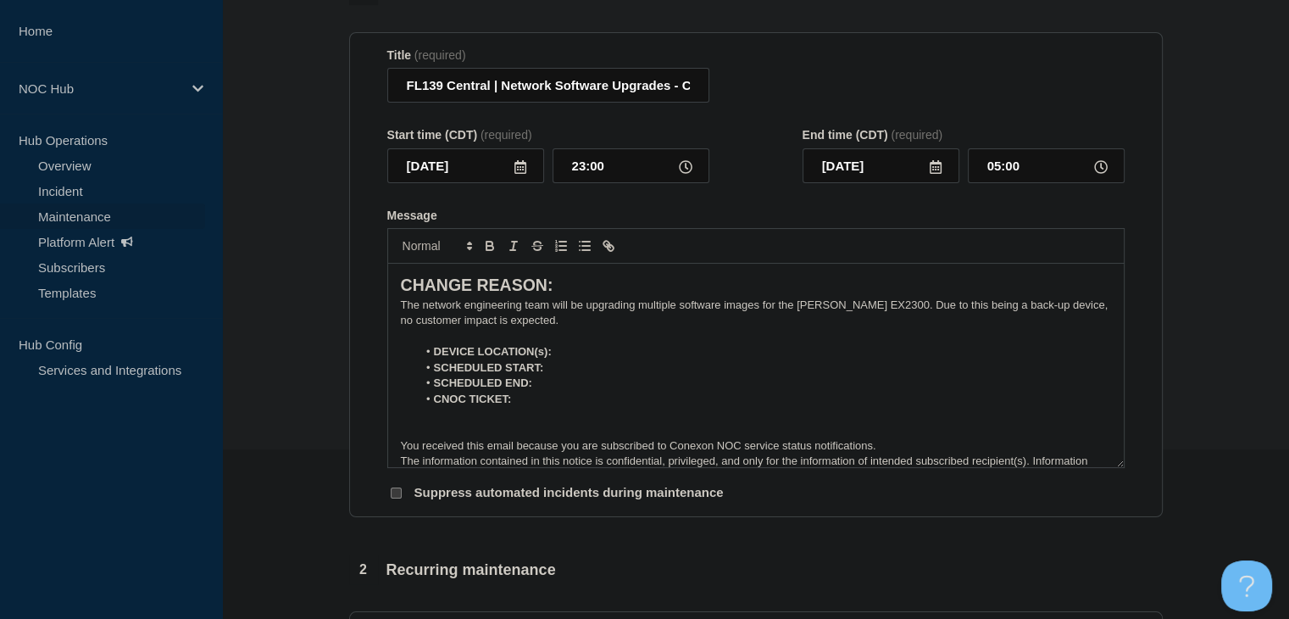
click at [591, 366] on li "SCHEDULED START:" at bounding box center [764, 367] width 694 height 15
click at [587, 357] on li "DEVICE LOCATION(s):" at bounding box center [764, 351] width 694 height 15
click at [492, 250] on icon "Toggle bold text" at bounding box center [490, 248] width 7 height 4
click at [487, 246] on icon "Toggle bold text" at bounding box center [490, 244] width 6 height 4
click at [482, 252] on icon "Toggle bold text" at bounding box center [489, 245] width 15 height 15
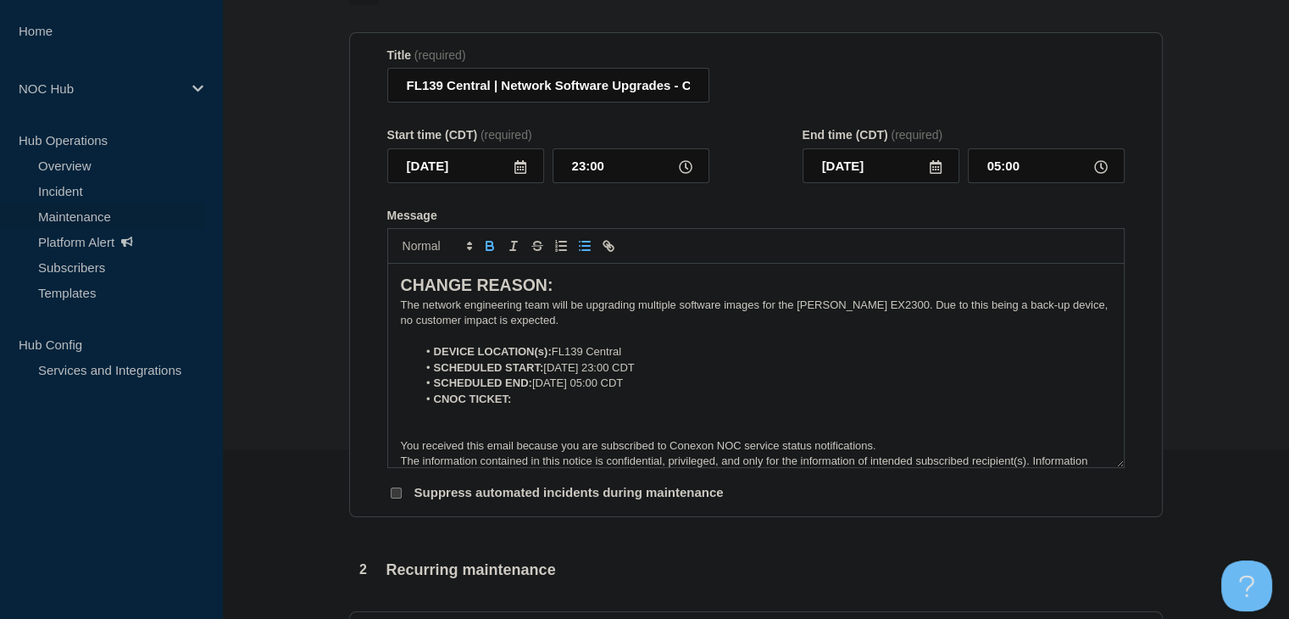
click at [489, 246] on icon "Toggle bold text" at bounding box center [490, 244] width 6 height 4
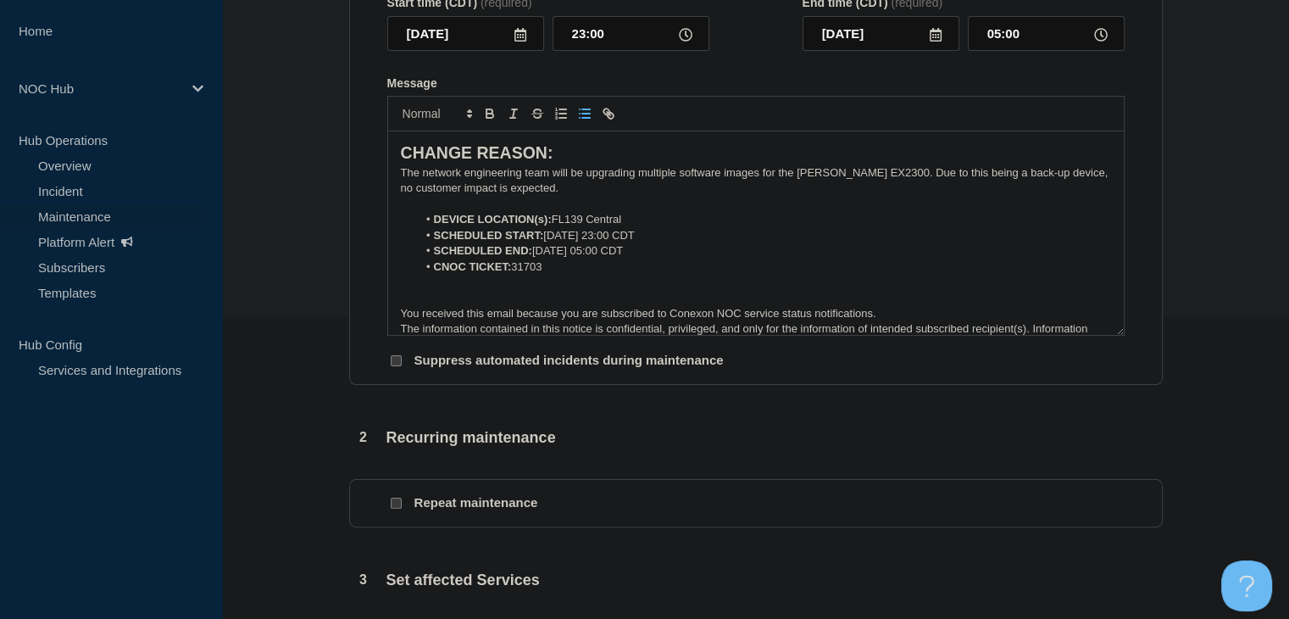
scroll to position [424, 0]
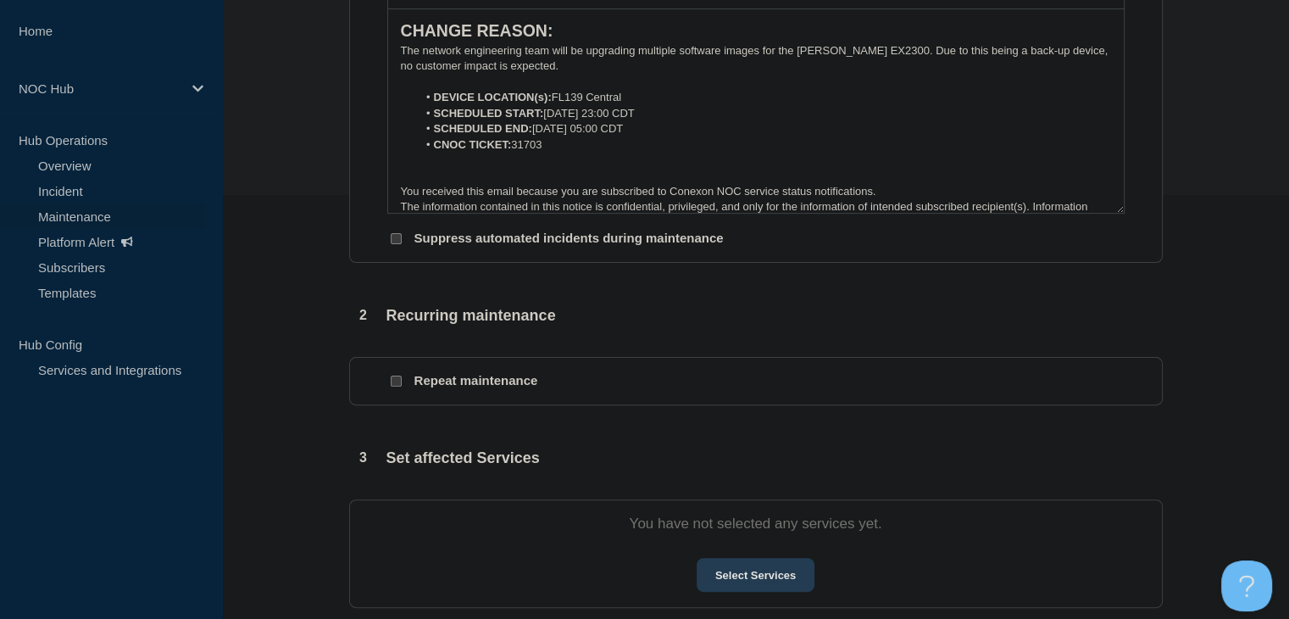
click at [752, 577] on button "Select Services" at bounding box center [756, 575] width 118 height 34
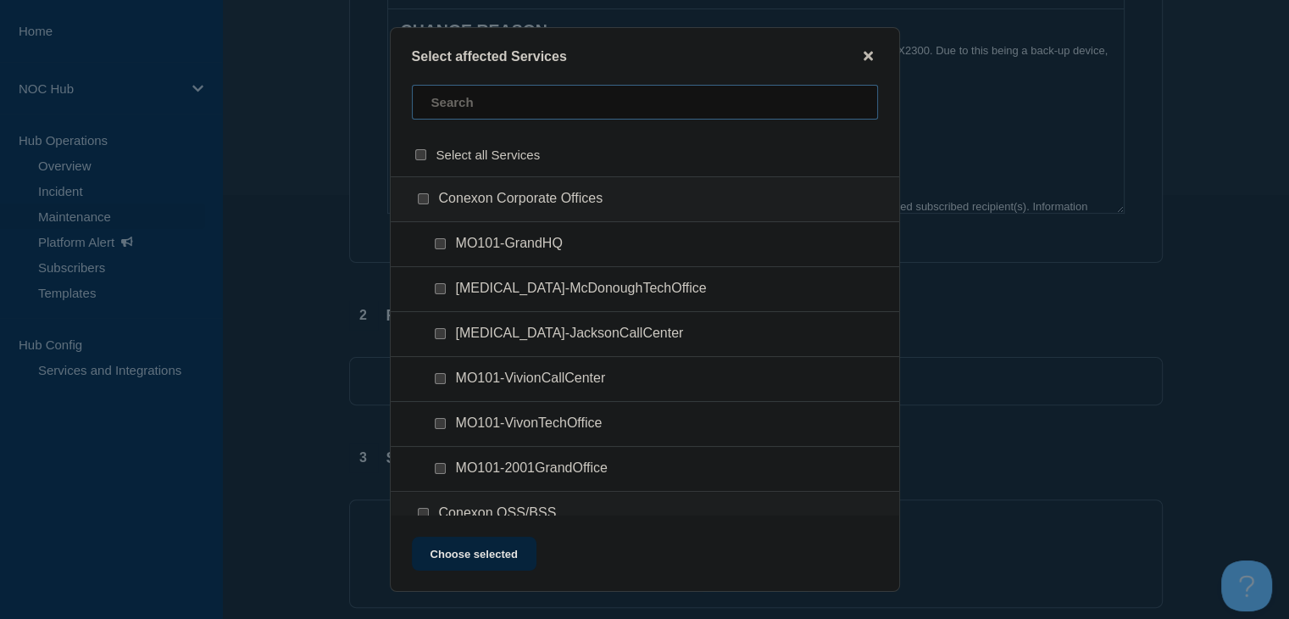
click at [475, 115] on input "text" at bounding box center [645, 102] width 466 height 35
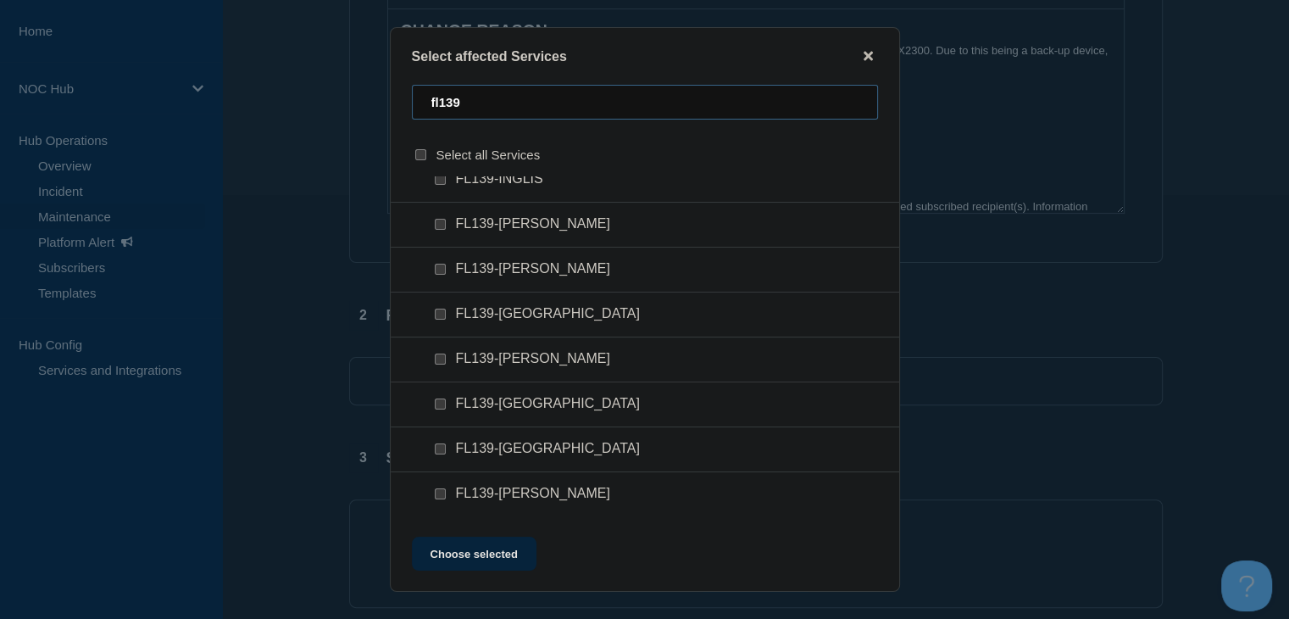
type input "fl139"
drag, startPoint x: 437, startPoint y: 262, endPoint x: 444, endPoint y: 270, distance: 10.8
click at [437, 263] on div at bounding box center [443, 269] width 25 height 17
click at [444, 270] on input "FL139-NEWBERRY checkbox" at bounding box center [440, 269] width 11 height 11
checkbox input "true"
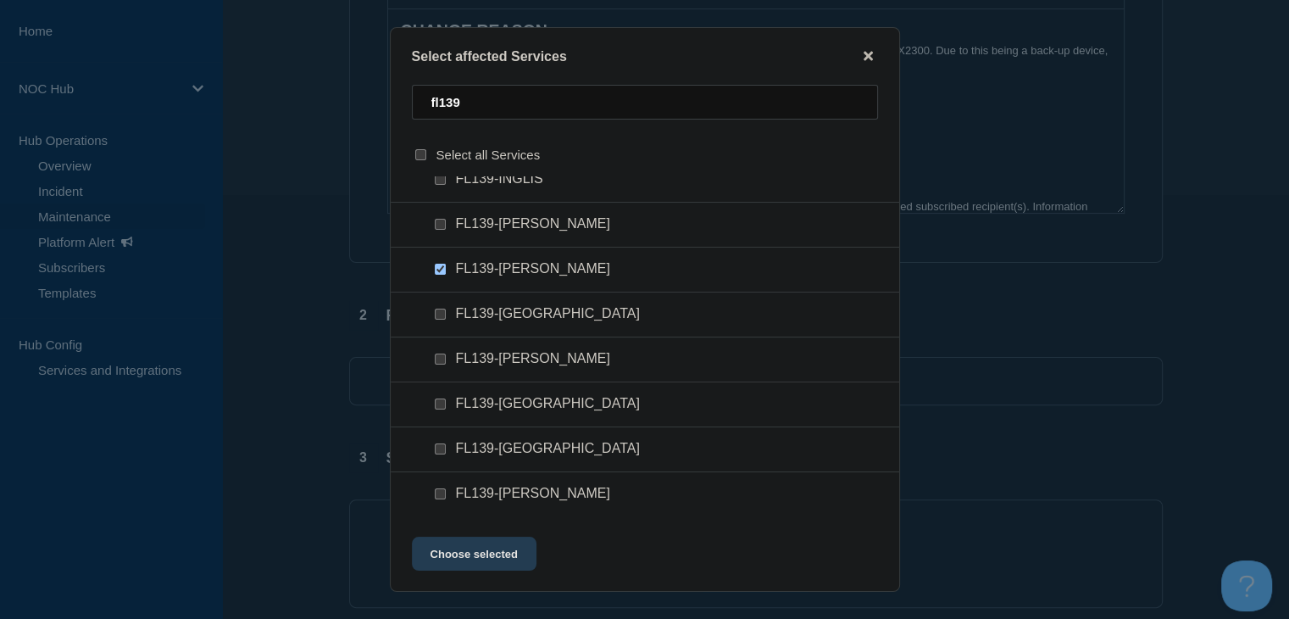
click at [462, 553] on button "Choose selected" at bounding box center [474, 554] width 125 height 34
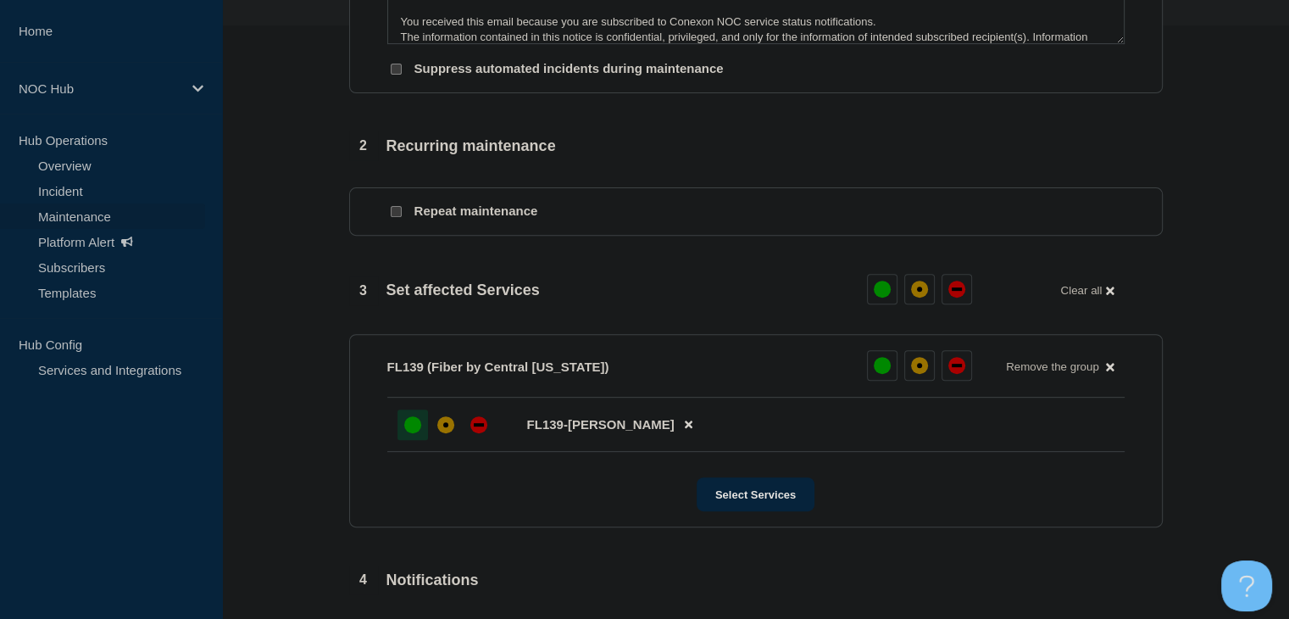
click at [411, 440] on div at bounding box center [413, 424] width 31 height 31
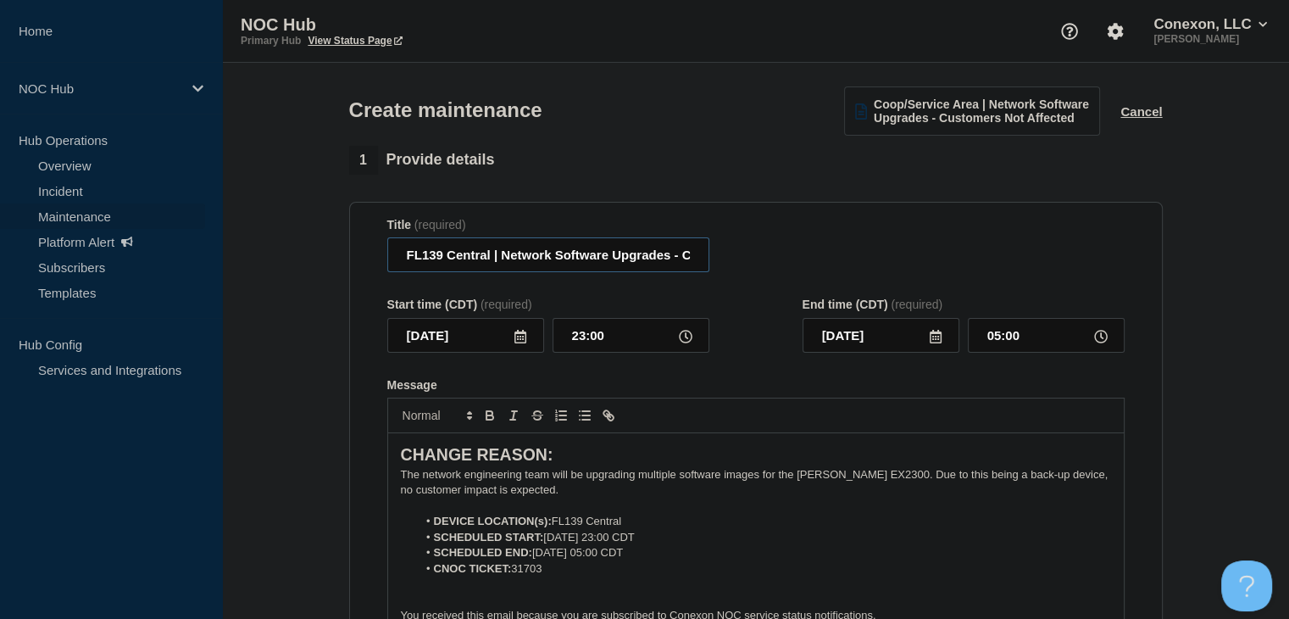
scroll to position [0, 136]
drag, startPoint x: 541, startPoint y: 263, endPoint x: 909, endPoint y: 239, distance: 369.5
click at [909, 239] on div "Title (required) FL139 Central | Network Software Upgrades - Customers Not Affe…" at bounding box center [755, 245] width 737 height 55
click at [896, 245] on div "Title (required) FL139 Central | Network Software Upgrades - Customers Not Affe…" at bounding box center [755, 245] width 737 height 55
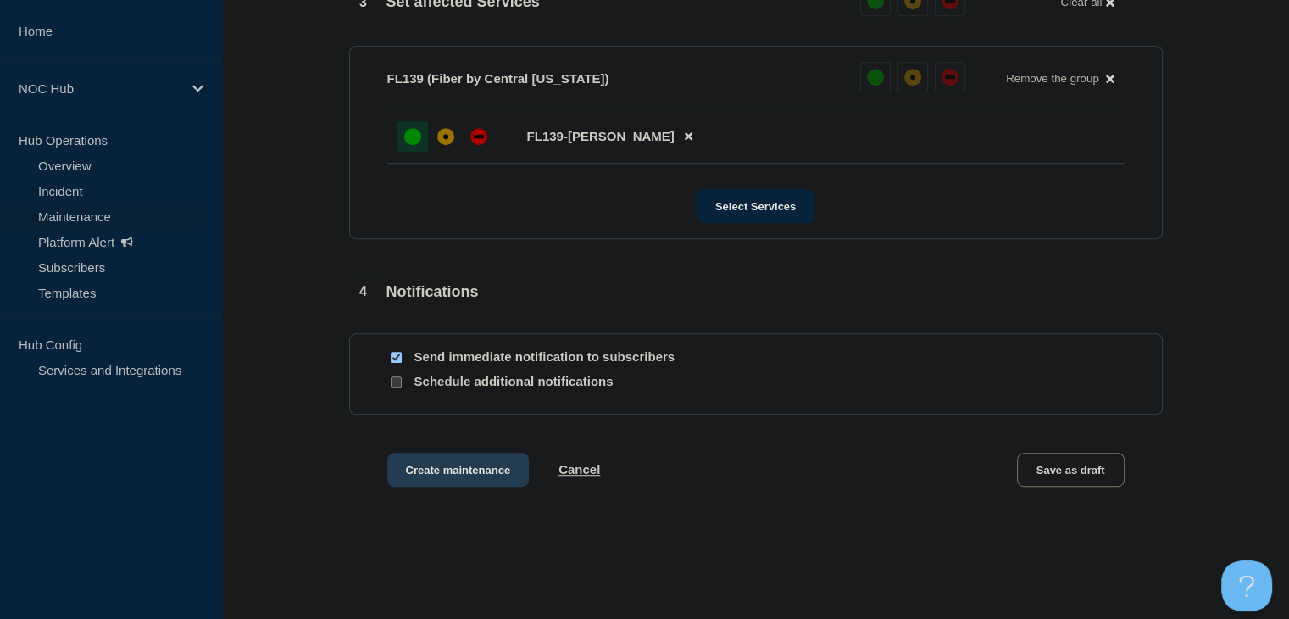
scroll to position [953, 0]
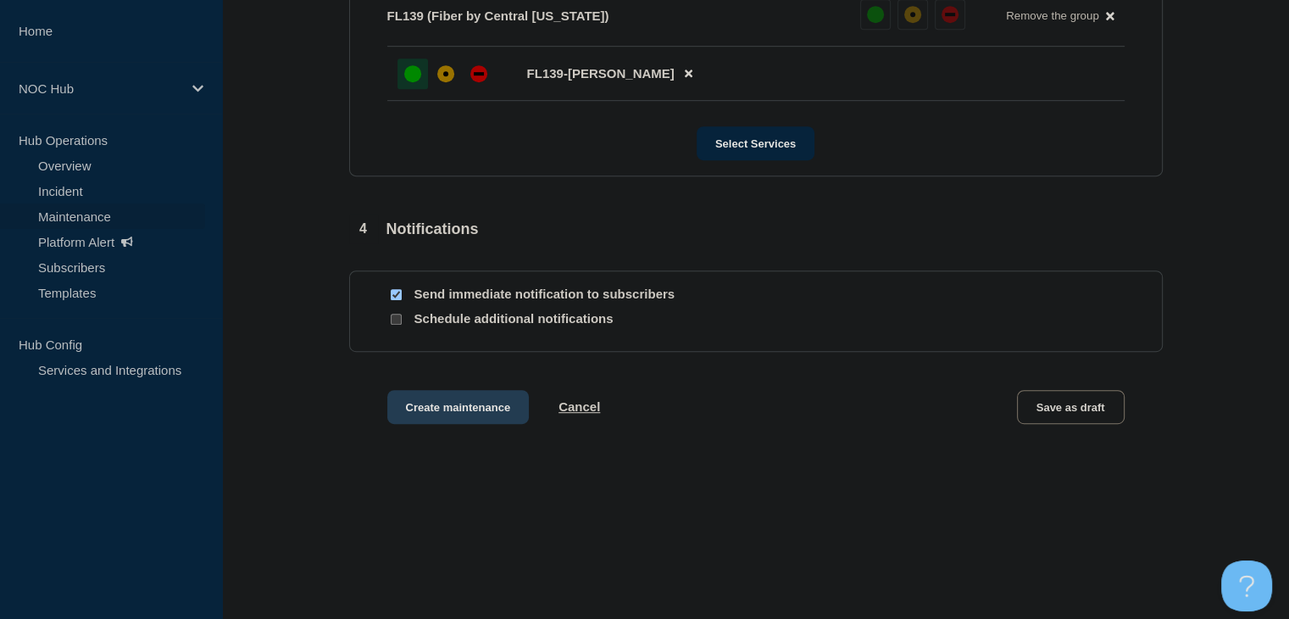
click at [420, 414] on button "Create maintenance" at bounding box center [458, 407] width 142 height 34
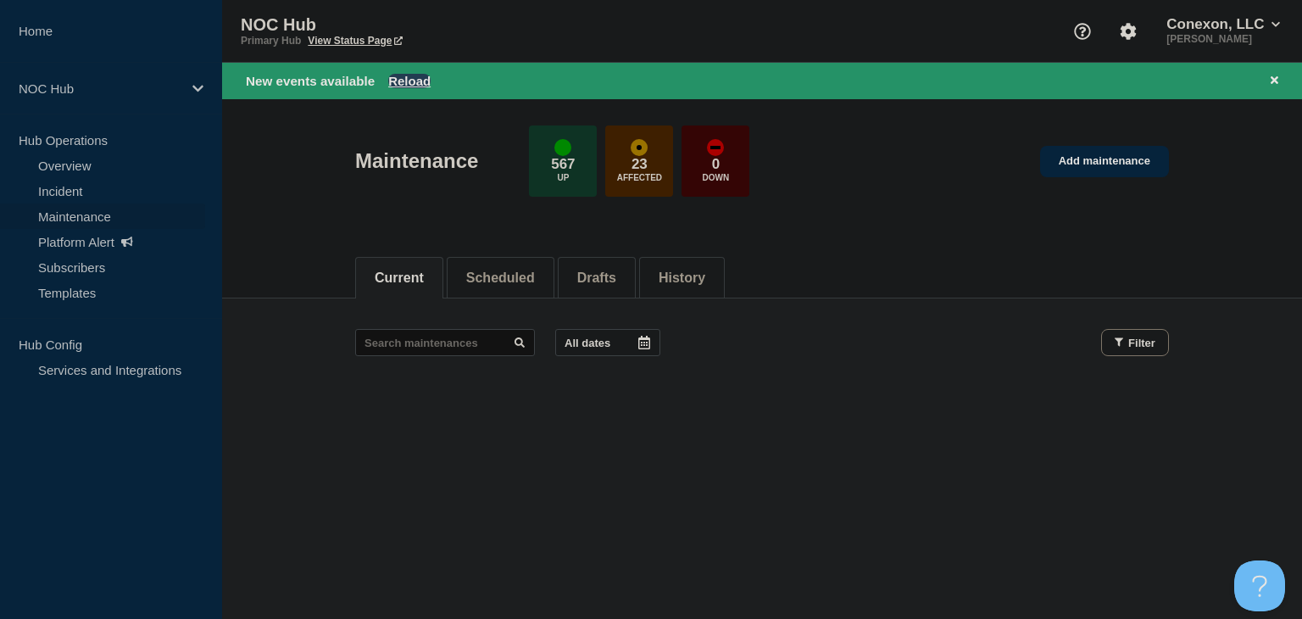
click at [420, 75] on button "Reload" at bounding box center [409, 81] width 42 height 14
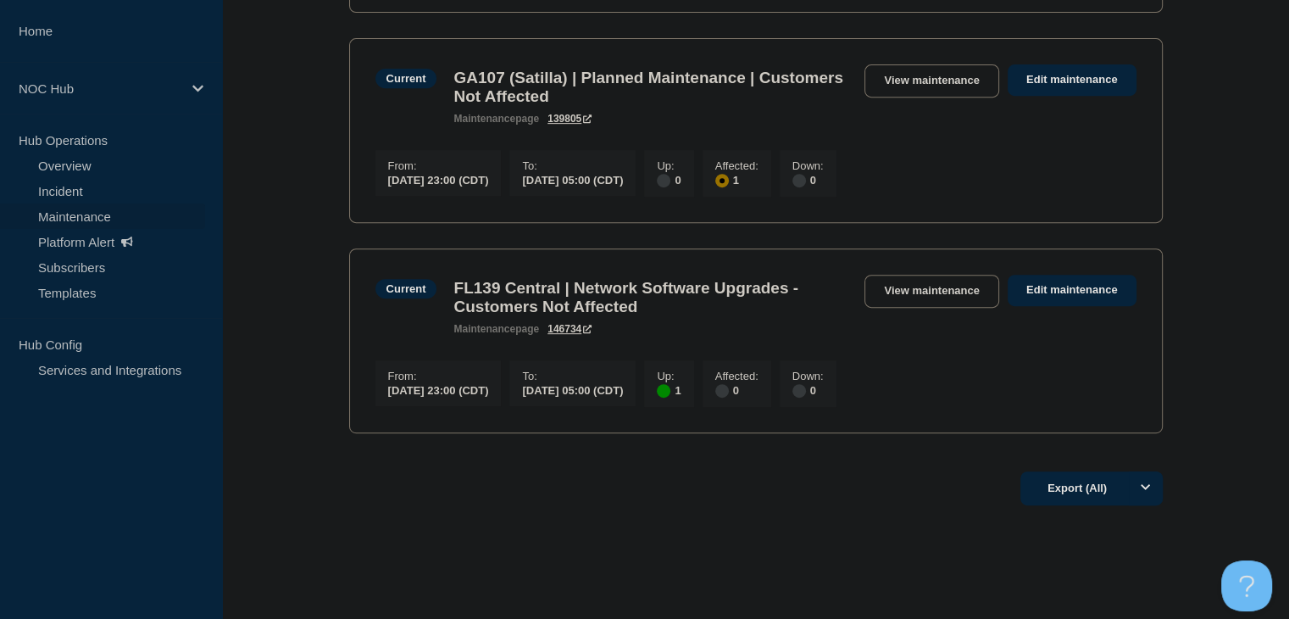
scroll to position [763, 0]
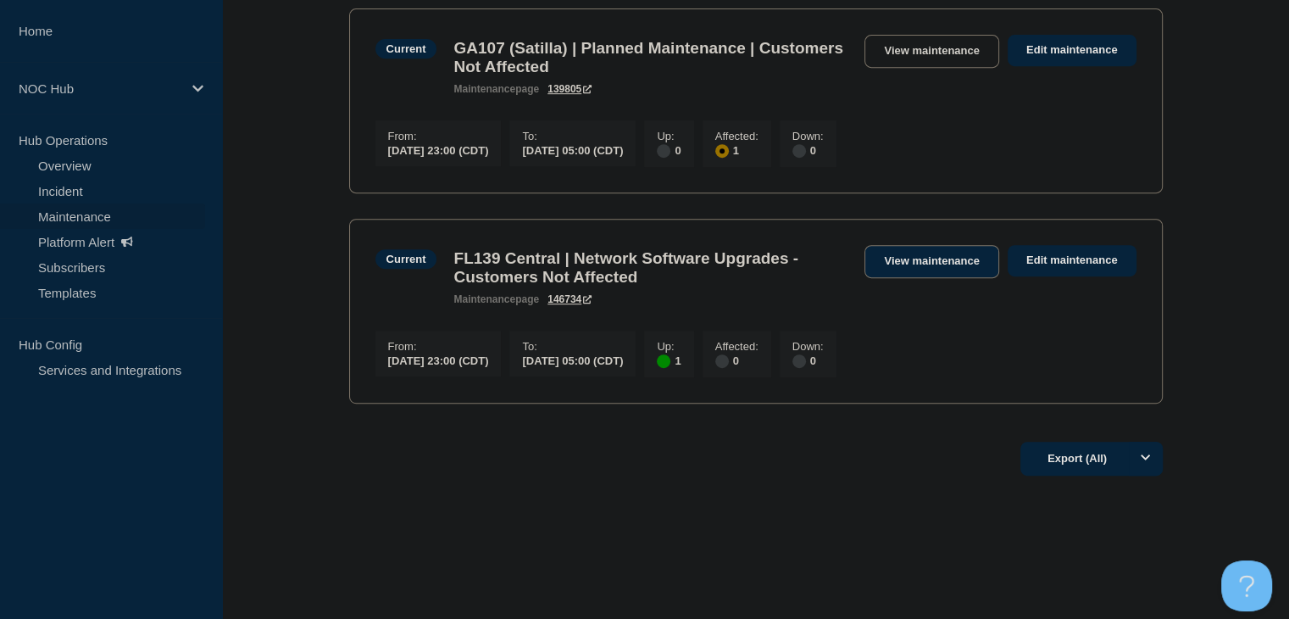
click at [898, 278] on link "View maintenance" at bounding box center [932, 261] width 134 height 33
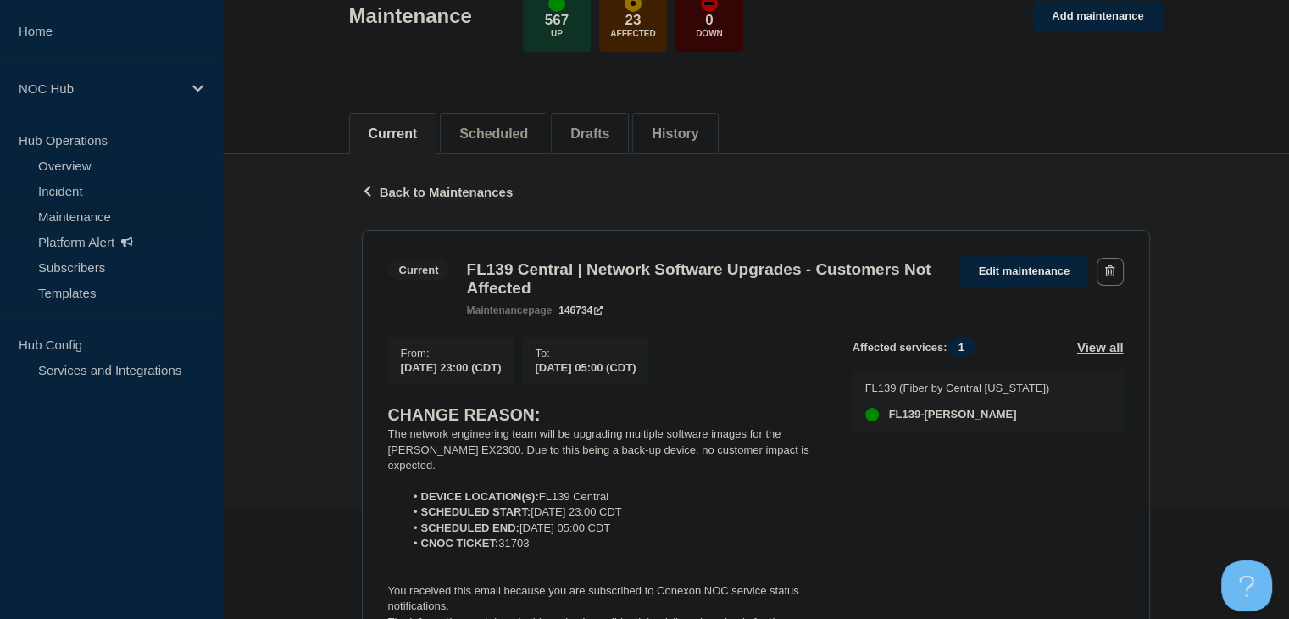
scroll to position [170, 0]
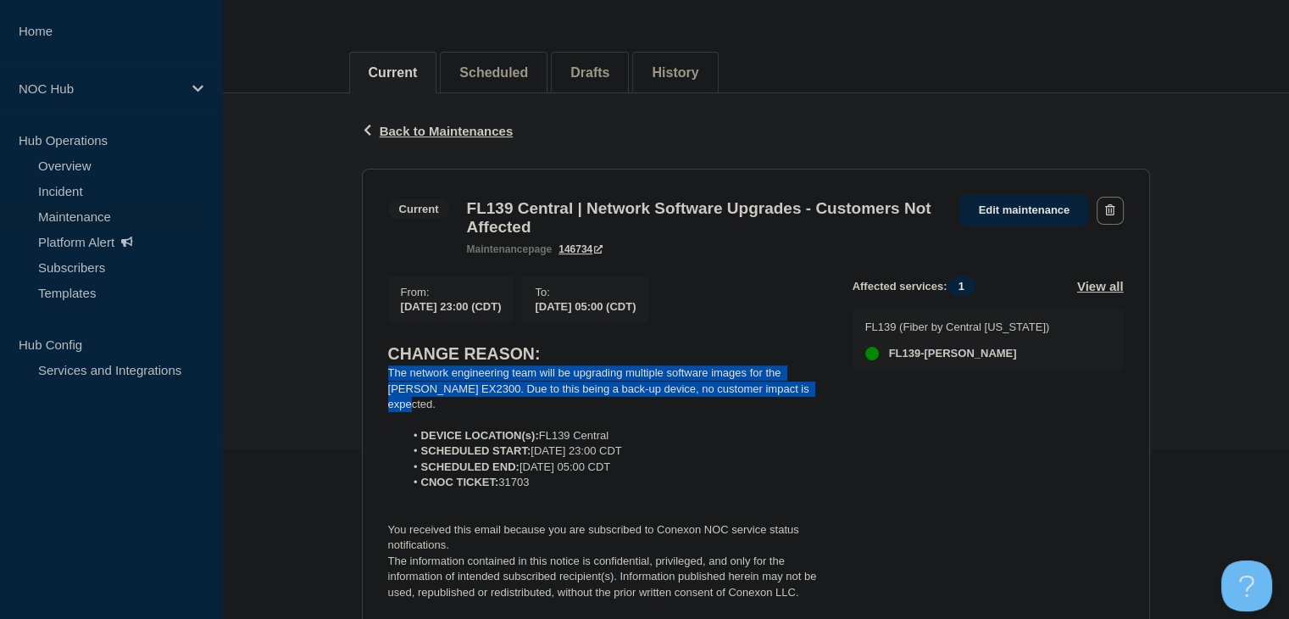
drag, startPoint x: 820, startPoint y: 403, endPoint x: 386, endPoint y: 387, distance: 435.1
click at [386, 387] on section "Current FL139 Central | Network Software Upgrades - Customers Not Affected main…" at bounding box center [756, 398] width 788 height 458
copy p "The network engineering team will be upgrading multiple software images for the…"
click at [73, 211] on link "Maintenance" at bounding box center [102, 215] width 205 height 25
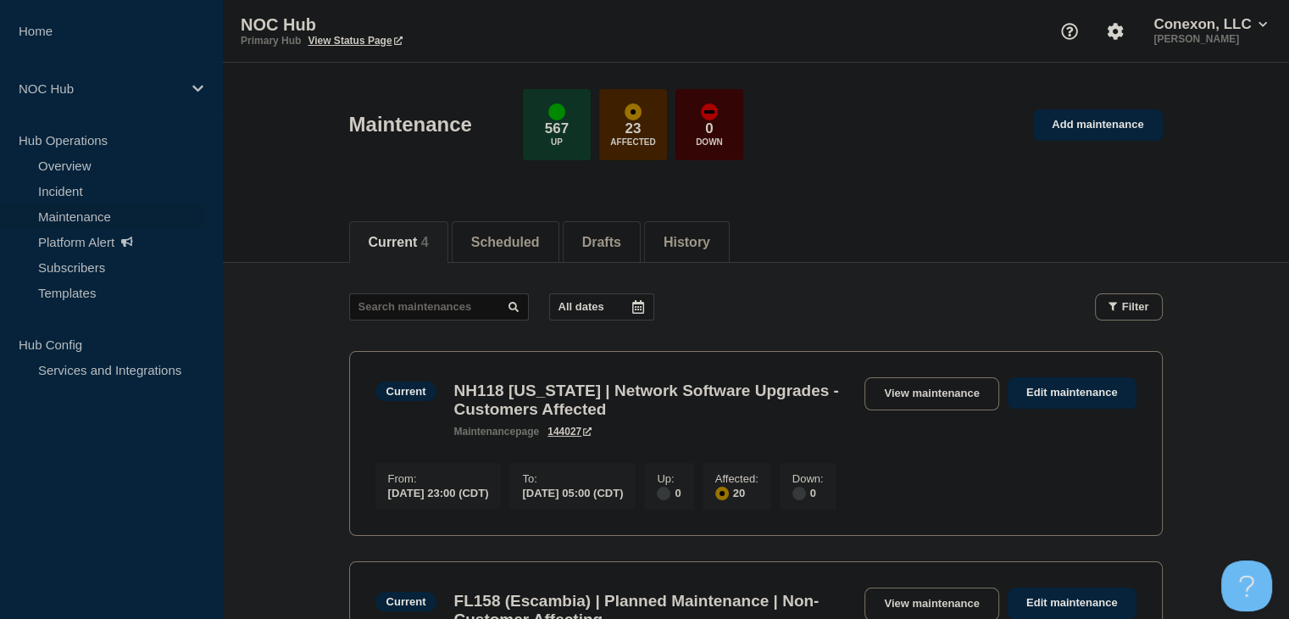
click at [56, 208] on link "Maintenance" at bounding box center [102, 215] width 205 height 25
click at [54, 214] on link "Maintenance" at bounding box center [102, 215] width 205 height 25
click at [67, 253] on link "Platform Alert" at bounding box center [102, 241] width 205 height 25
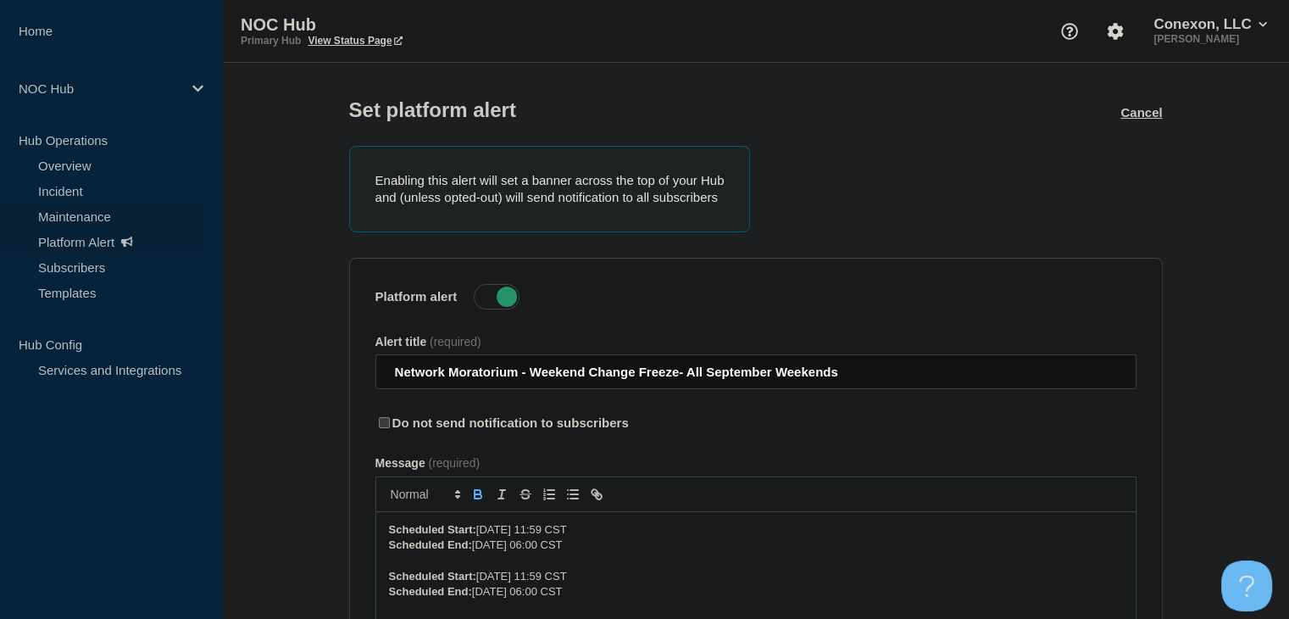
click at [59, 224] on link "Maintenance" at bounding box center [102, 215] width 205 height 25
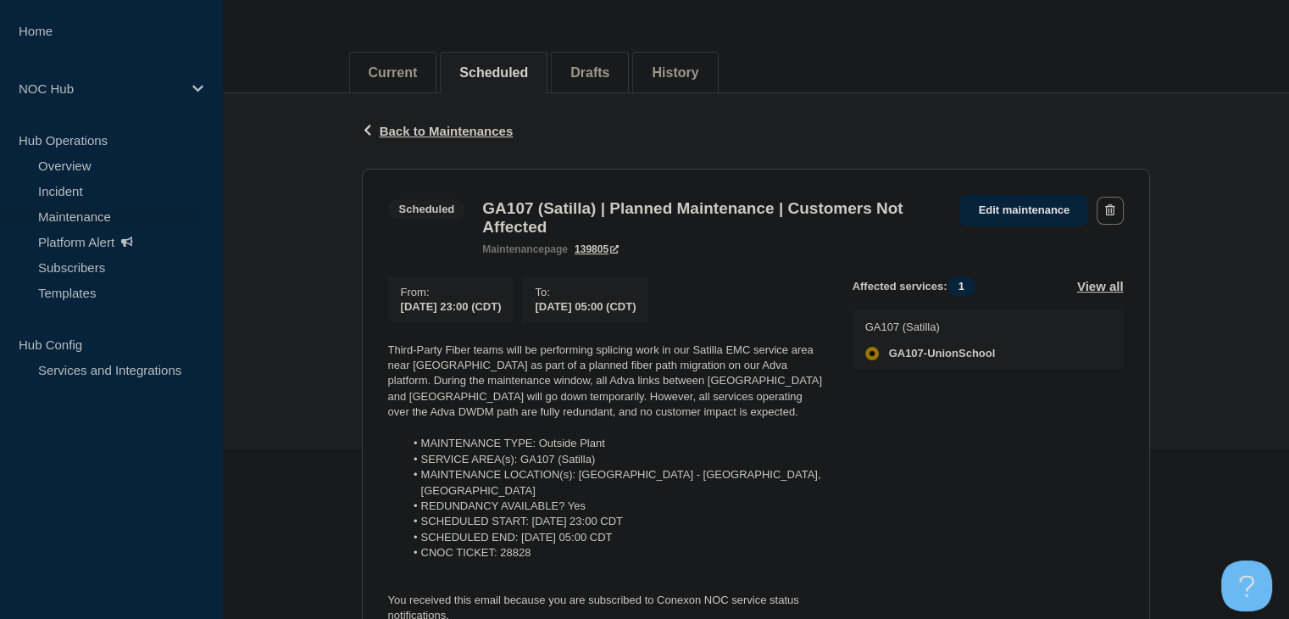
scroll to position [254, 0]
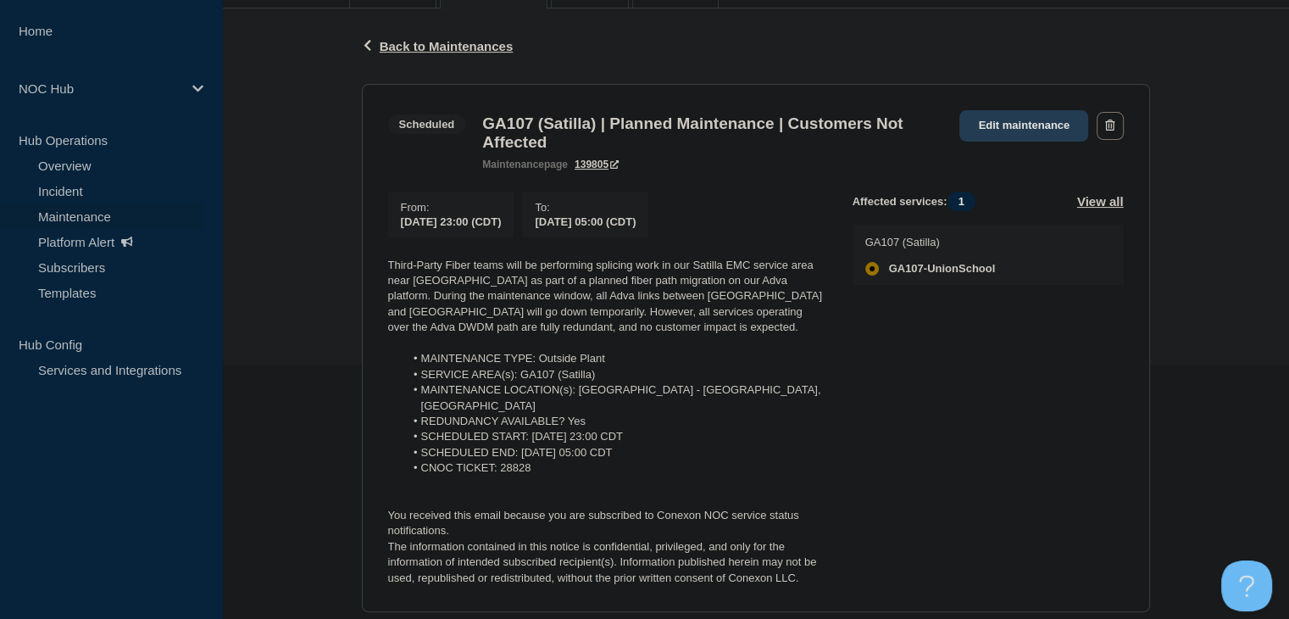
click at [1031, 122] on link "Edit maintenance" at bounding box center [1023, 125] width 129 height 31
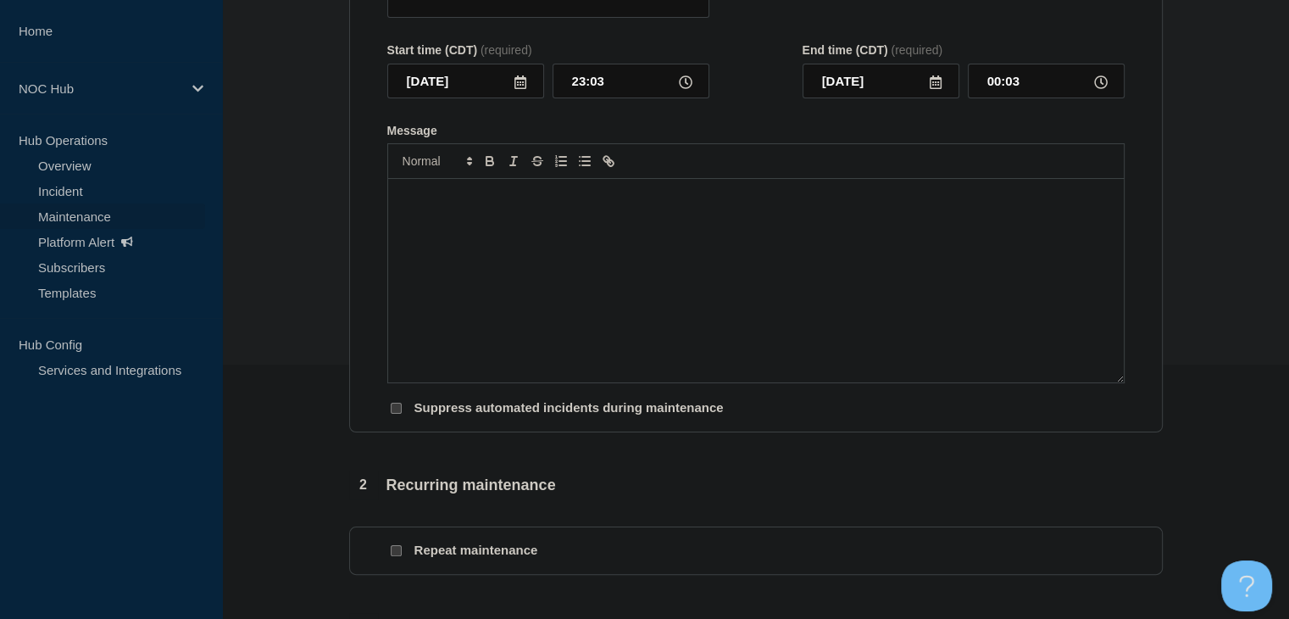
type input "GA107 (Satilla) | Planned Maintenance | Customers Not Affected"
type input "23:00"
type input "05:00"
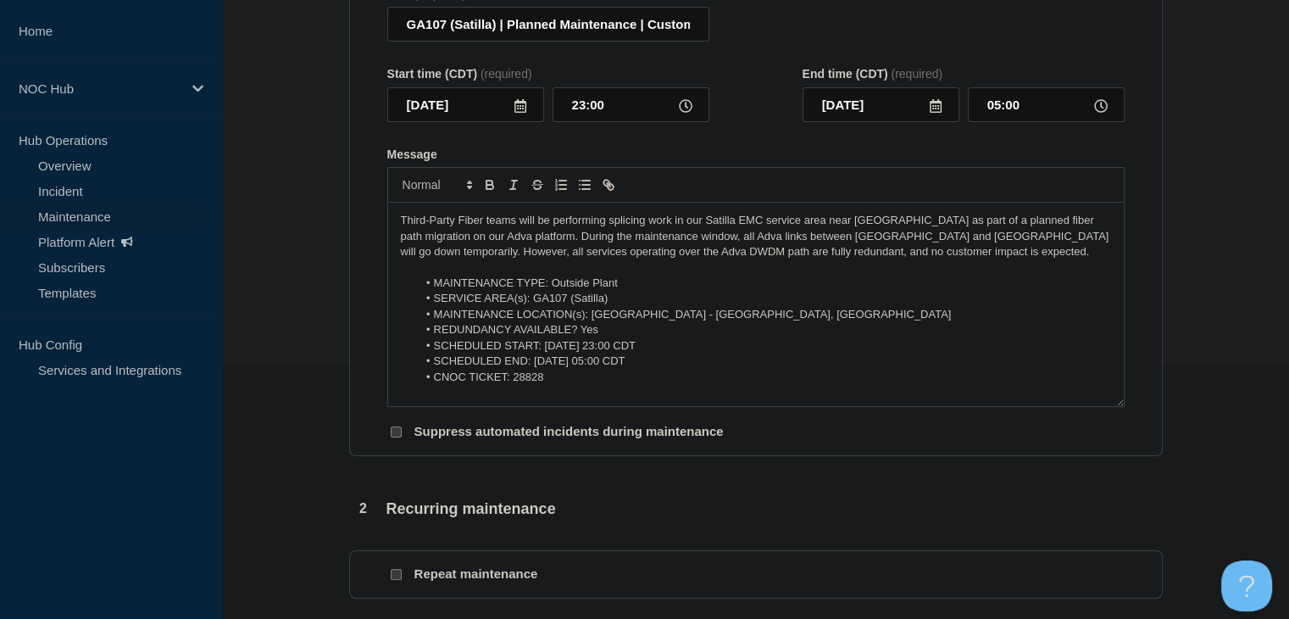
click at [526, 112] on icon at bounding box center [521, 106] width 14 height 14
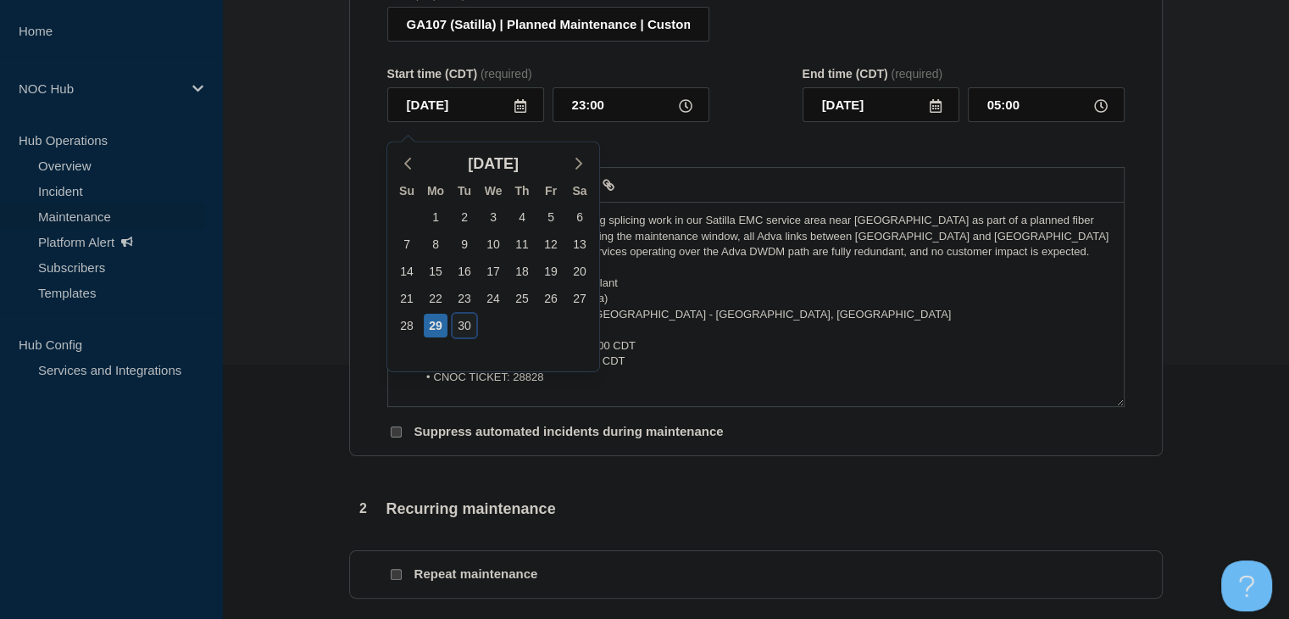
click at [458, 326] on div "30" at bounding box center [465, 326] width 24 height 24
type input "2025-09-30"
type input "2025-10-01"
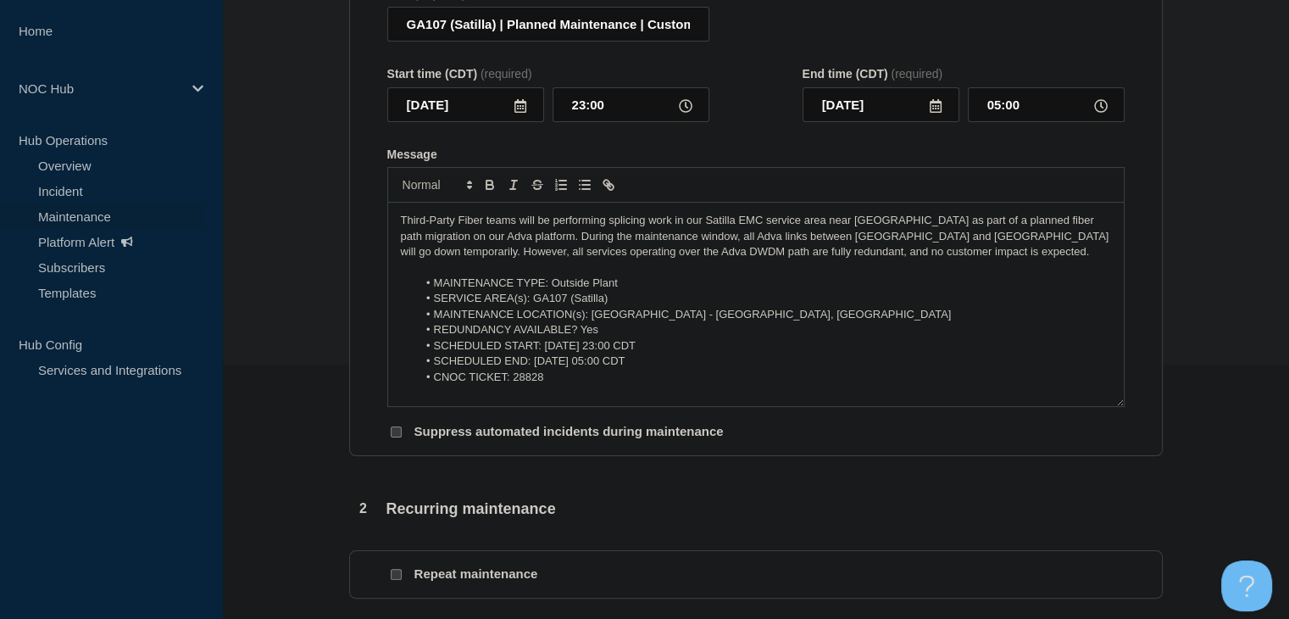
click at [598, 353] on li "SCHEDULED START: 2025-09-29 at 23:00 CDT" at bounding box center [764, 345] width 694 height 15
click at [571, 369] on li "SCHEDULED END: 2025-09-30 at 05:00 CDT" at bounding box center [764, 360] width 694 height 15
click at [587, 369] on li "SCHEDULED END: 2025-10-30 at 05:00 CDT" at bounding box center [764, 360] width 694 height 15
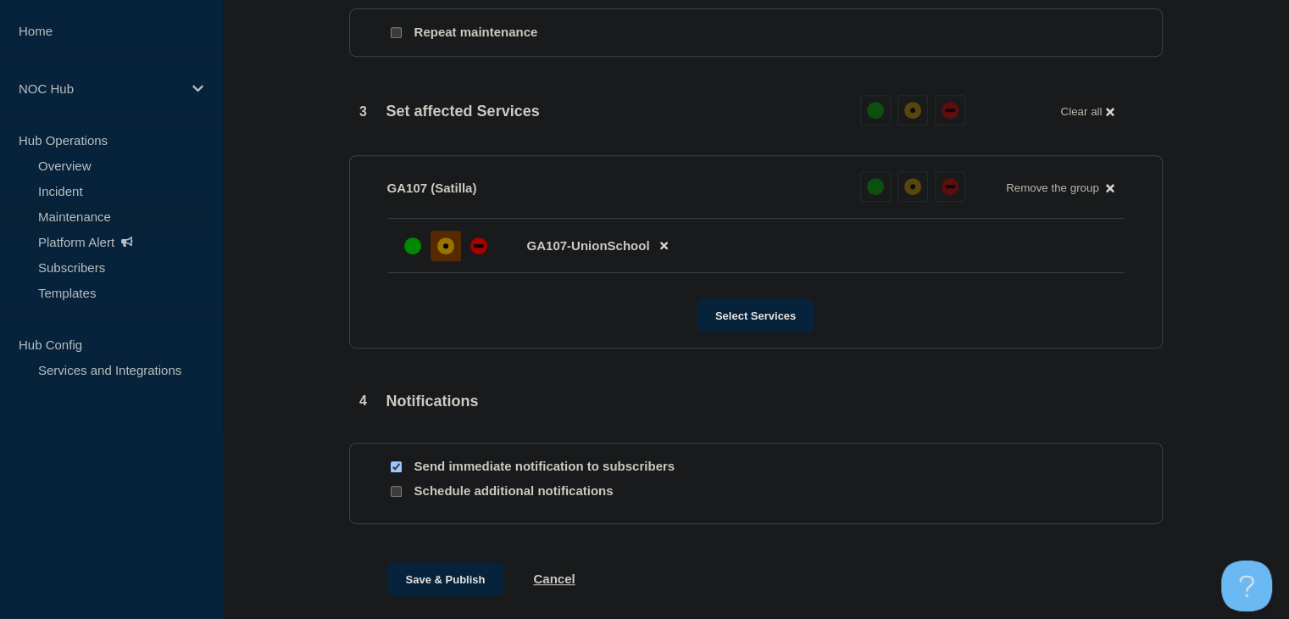
scroll to position [897, 0]
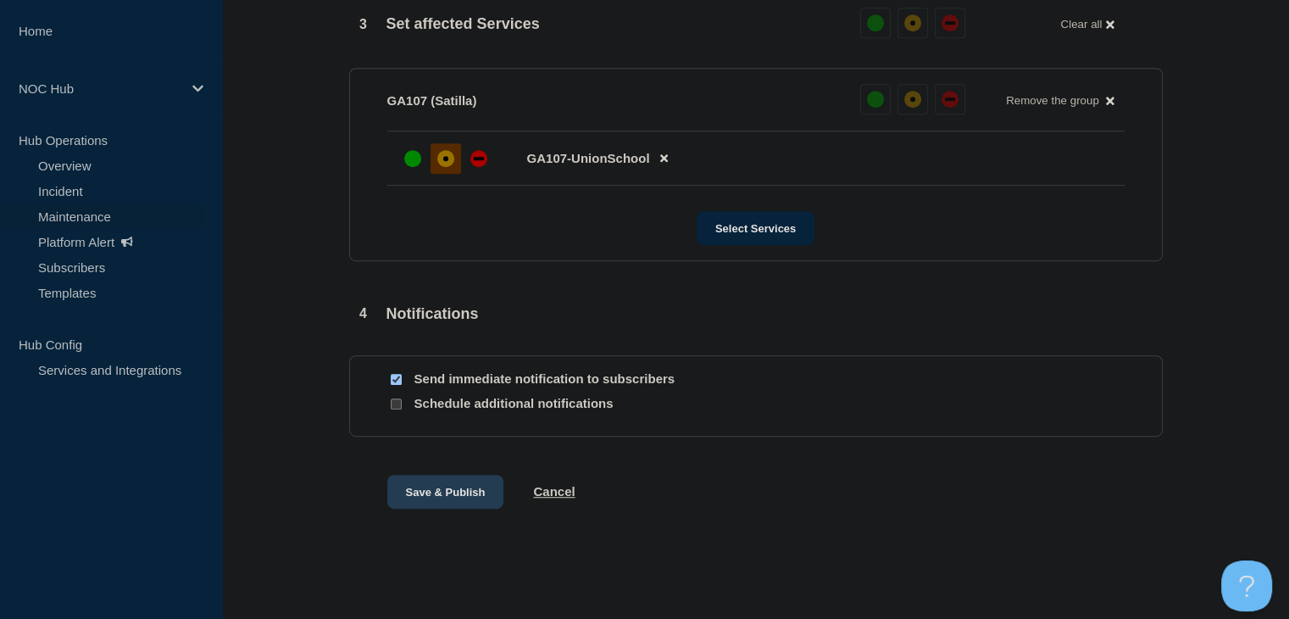
click at [460, 483] on button "Save & Publish" at bounding box center [445, 492] width 117 height 34
